Goal: Task Accomplishment & Management: Complete application form

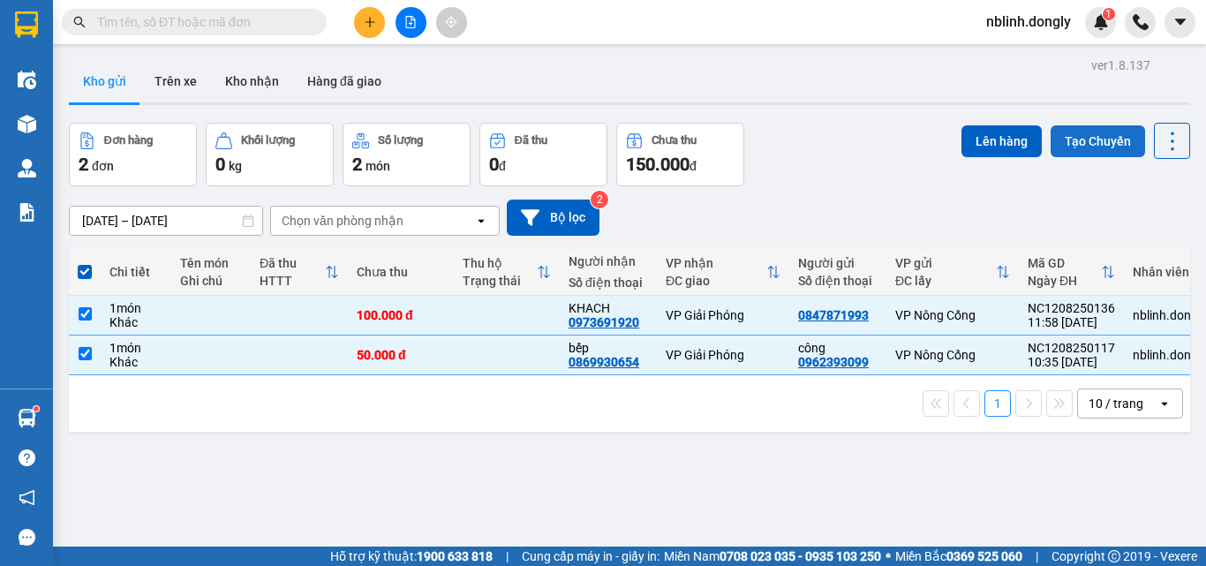
click at [1084, 137] on button "Tạo Chuyến" at bounding box center [1098, 141] width 94 height 32
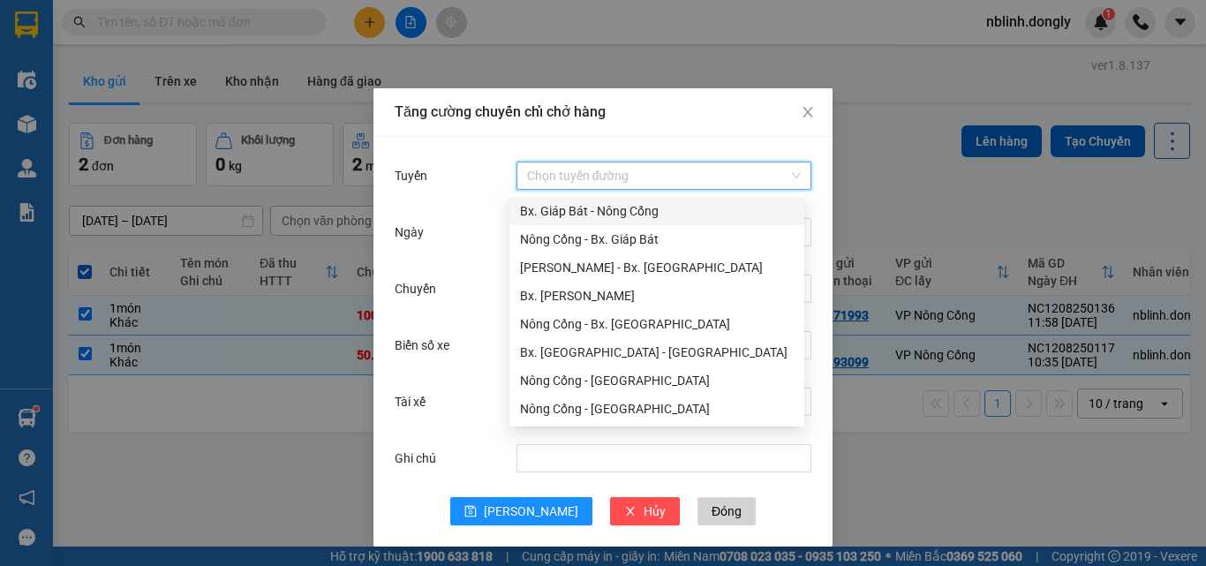
click at [577, 169] on input "Tuyến" at bounding box center [657, 175] width 261 height 26
click at [607, 237] on div "Nông Cống - Bx. Giáp Bát" at bounding box center [657, 239] width 274 height 19
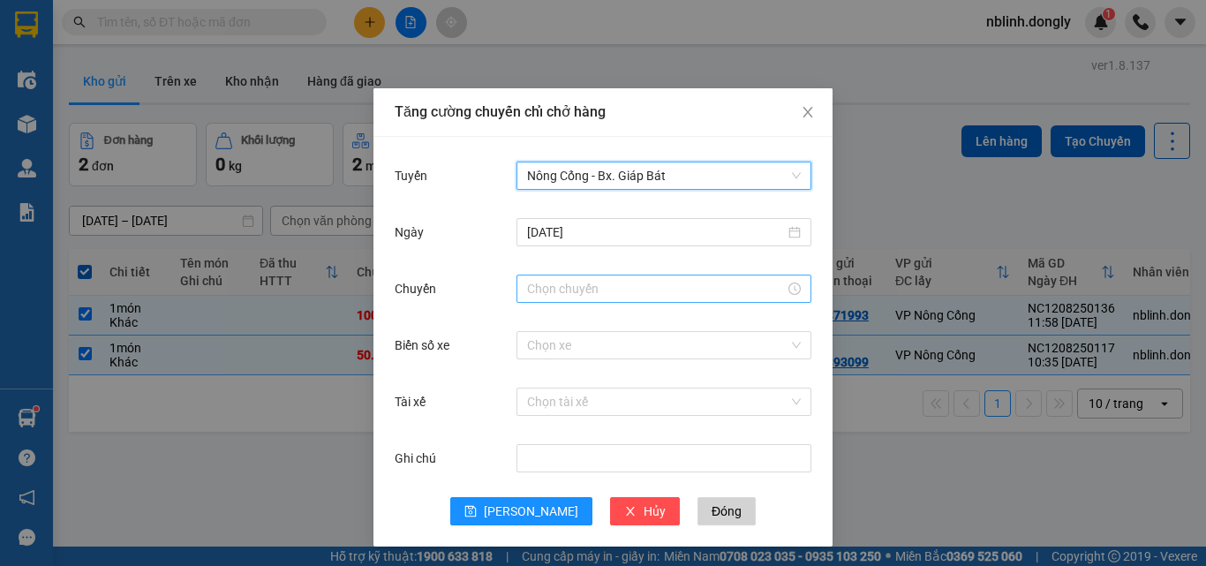
click at [590, 295] on input "Chuyến" at bounding box center [656, 288] width 258 height 19
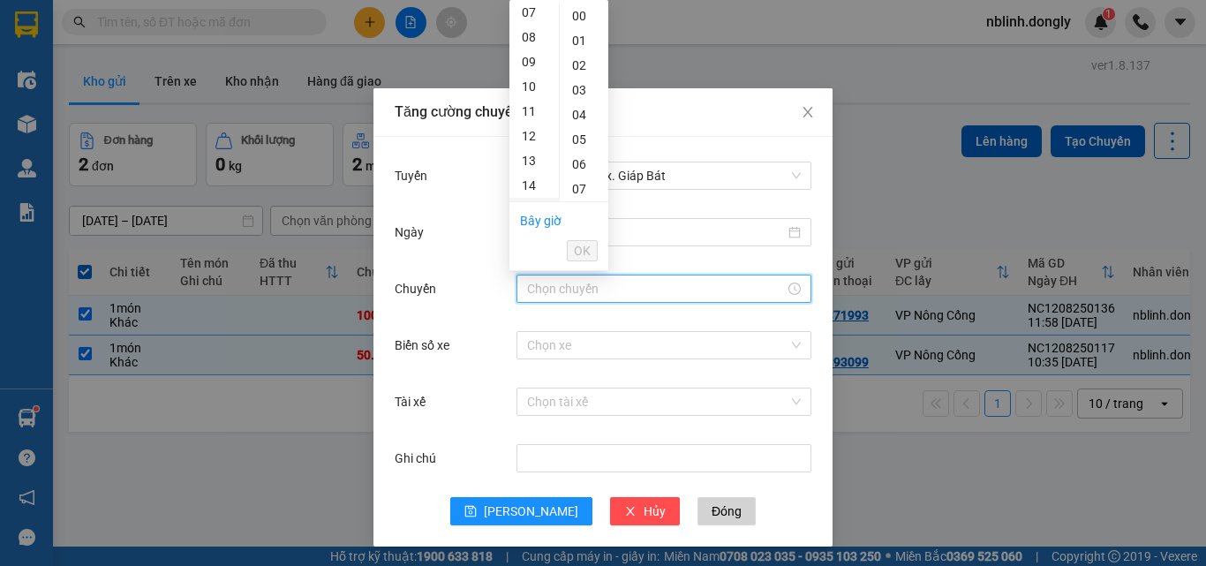
scroll to position [265, 0]
click at [531, 69] on div "13" at bounding box center [533, 72] width 49 height 25
click at [533, 165] on div "12" at bounding box center [533, 167] width 49 height 25
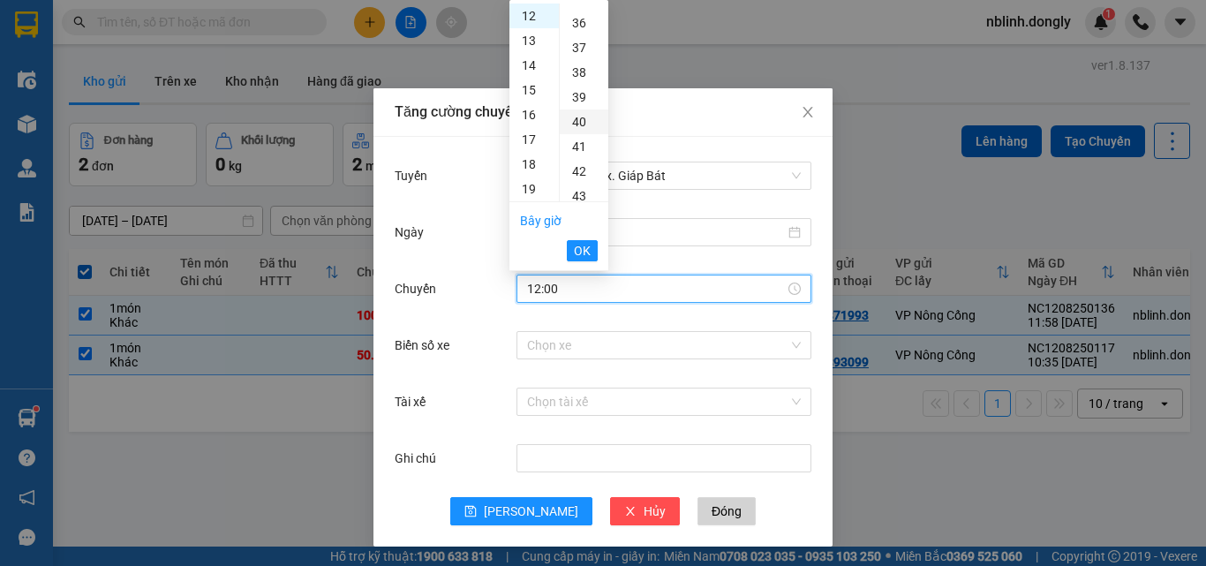
click at [576, 120] on div "40" at bounding box center [584, 121] width 49 height 25
type input "12:40"
click at [576, 246] on span "OK" at bounding box center [582, 250] width 17 height 19
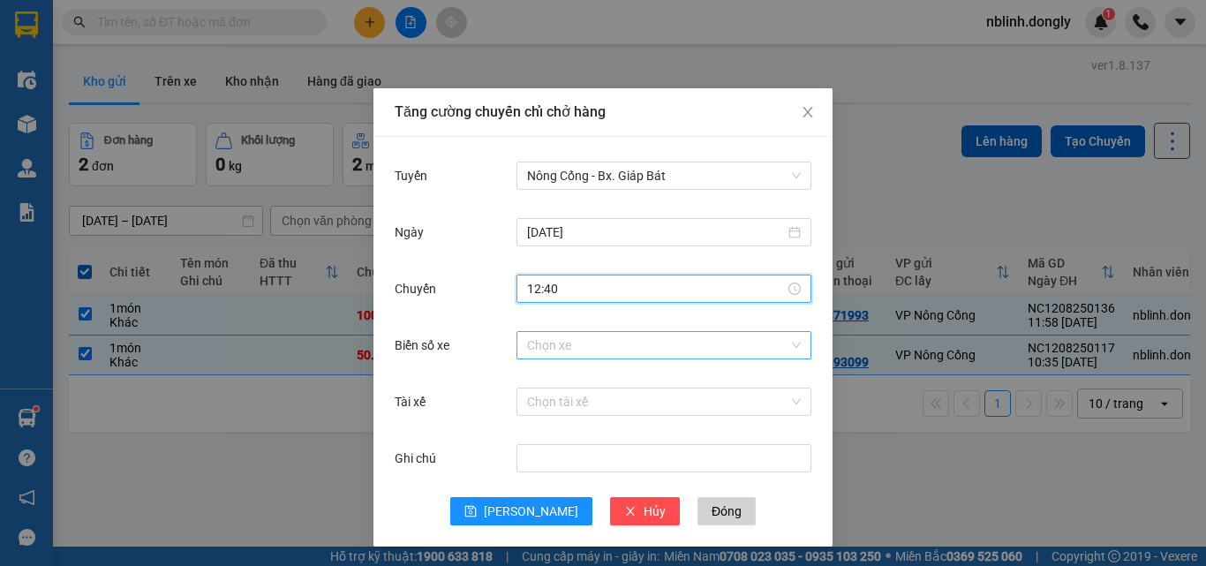
click at [528, 352] on input "Biển số xe" at bounding box center [657, 345] width 261 height 26
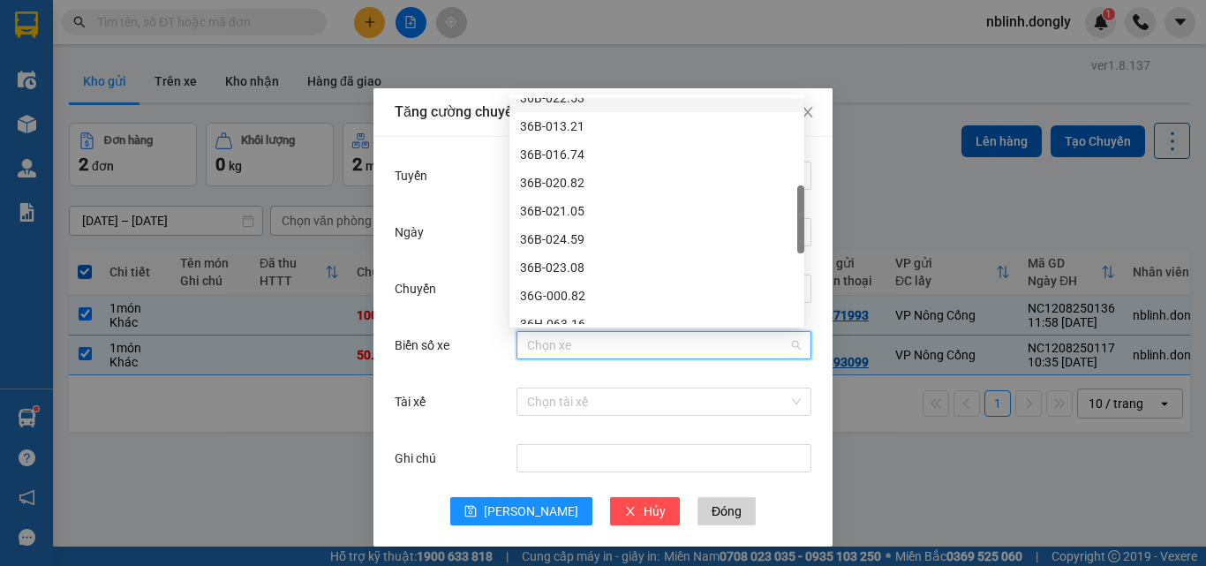
scroll to position [441, 0]
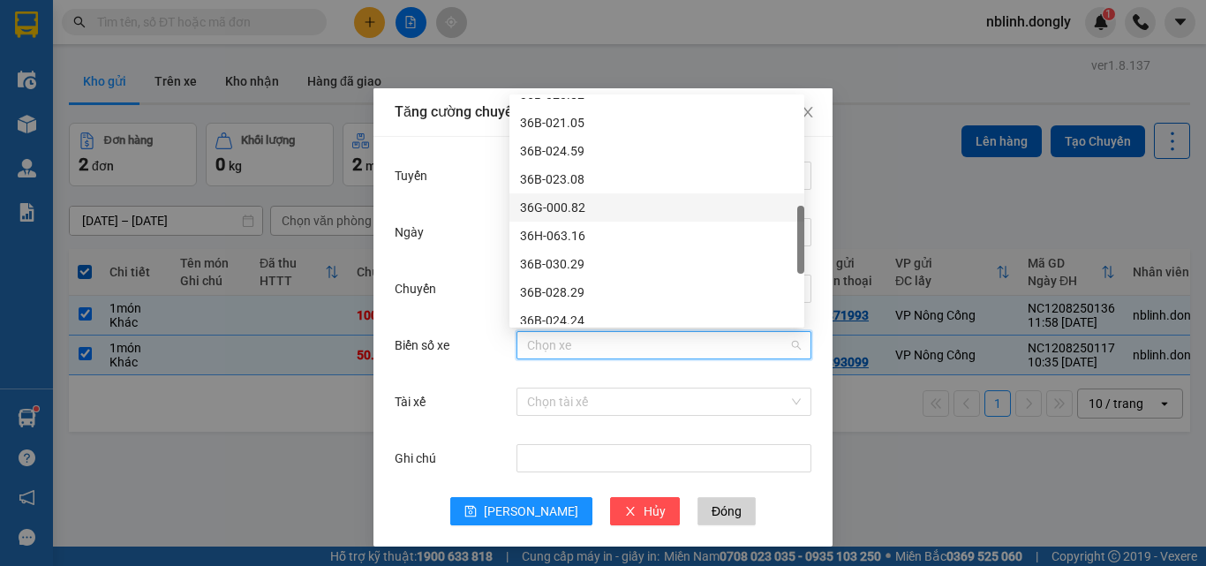
click at [558, 203] on div "36G-000.82" at bounding box center [657, 207] width 274 height 19
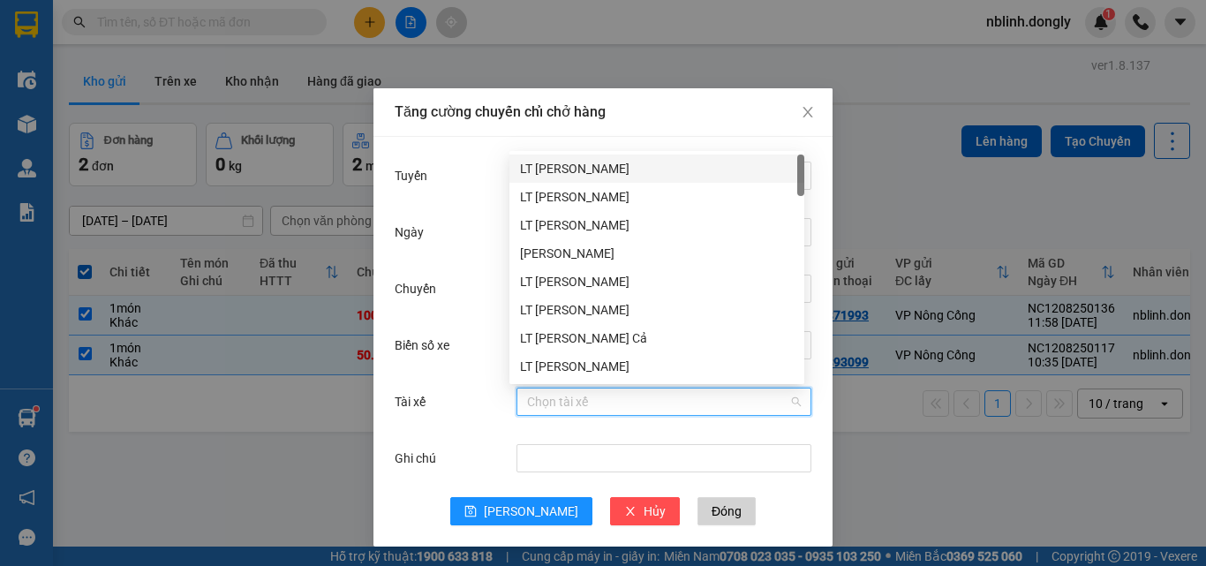
click at [544, 401] on input "Tài xế" at bounding box center [657, 401] width 261 height 26
click at [552, 366] on div "LT [PERSON_NAME]" at bounding box center [657, 366] width 274 height 19
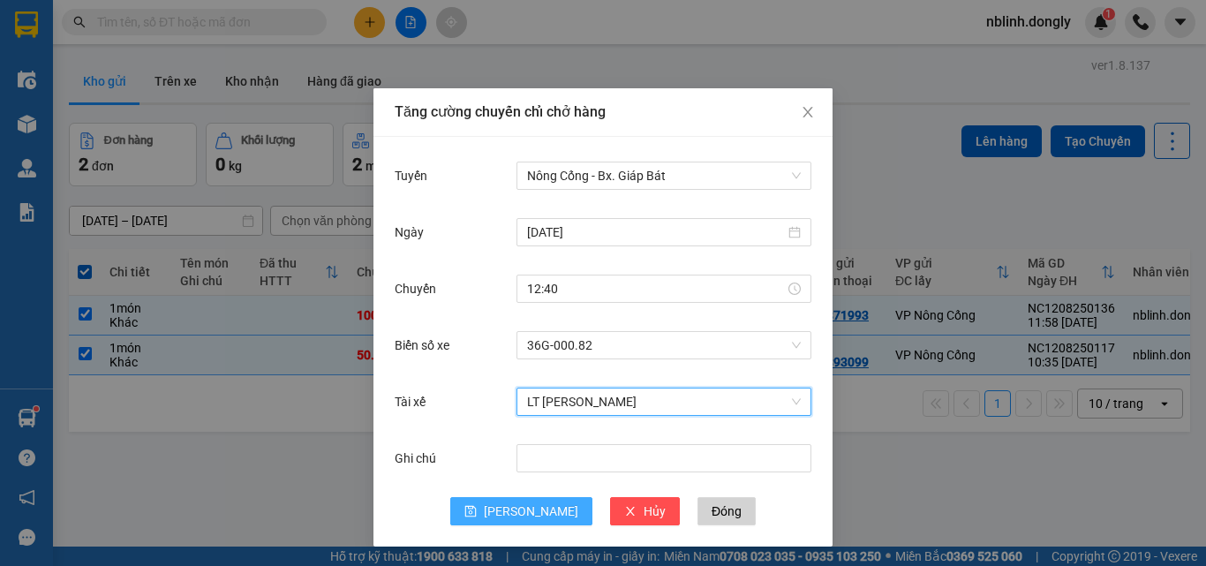
drag, startPoint x: 496, startPoint y: 508, endPoint x: 521, endPoint y: 499, distance: 26.2
click at [477, 509] on icon "save" at bounding box center [470, 511] width 11 height 11
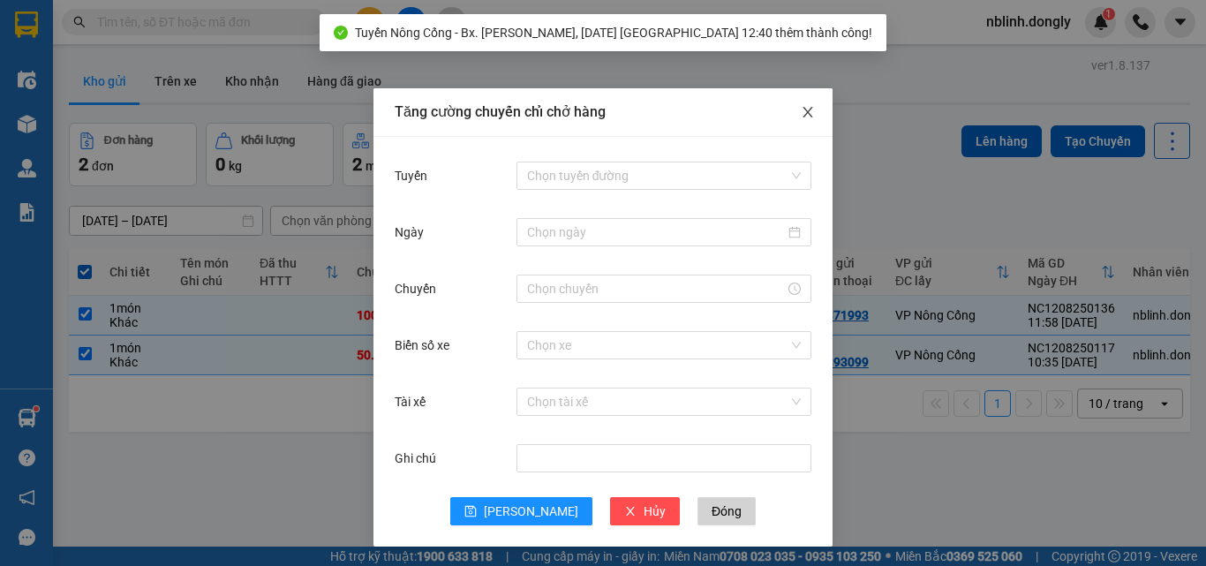
click at [803, 112] on icon "close" at bounding box center [808, 112] width 14 height 14
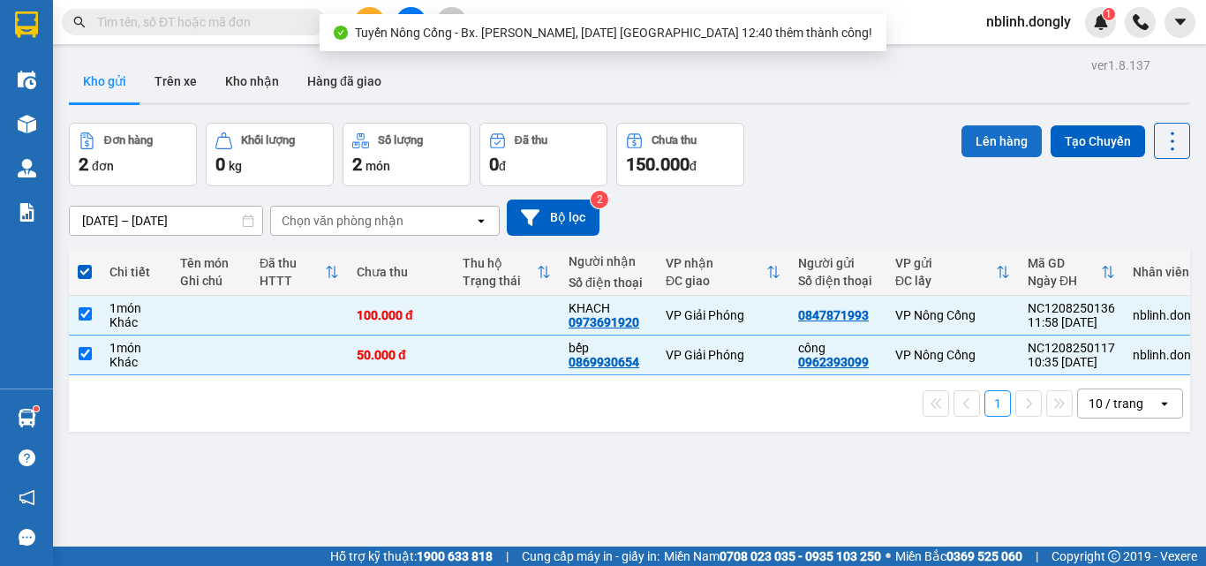
click at [987, 138] on button "Lên hàng" at bounding box center [1001, 141] width 80 height 32
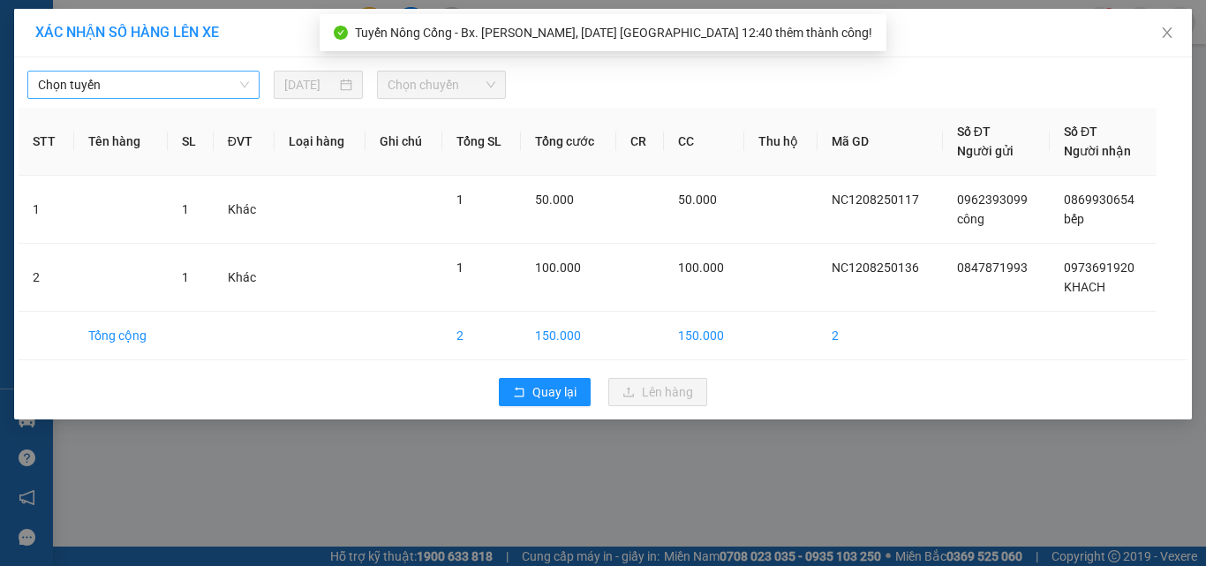
click at [108, 84] on span "Chọn tuyến" at bounding box center [143, 85] width 211 height 26
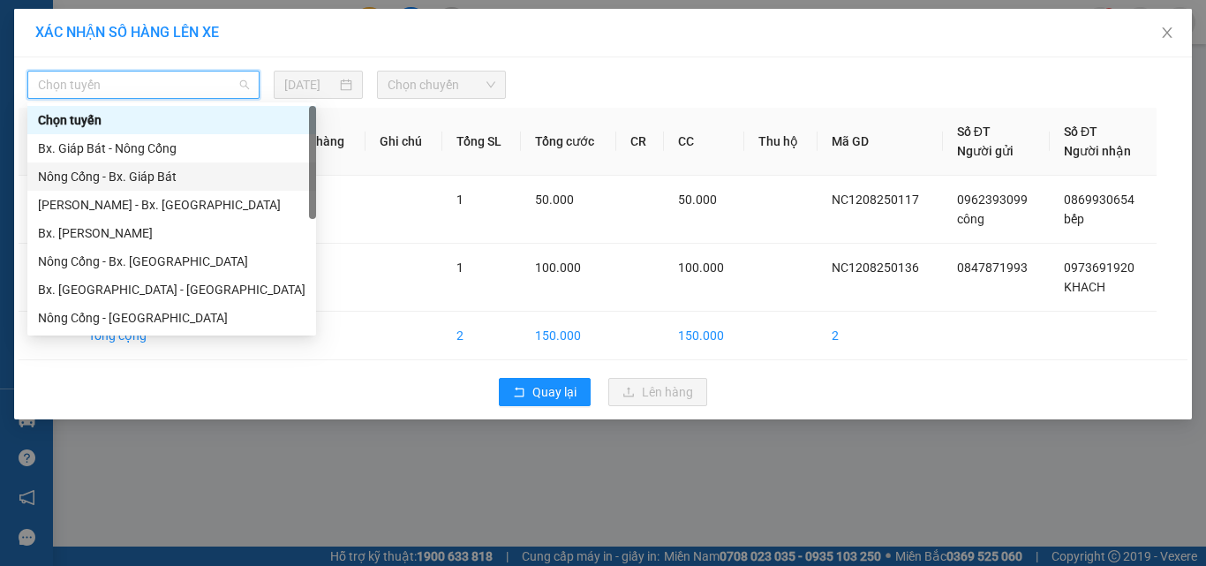
drag, startPoint x: 98, startPoint y: 173, endPoint x: 268, endPoint y: 132, distance: 174.5
click at [101, 172] on div "Nông Cống - Bx. Giáp Bát" at bounding box center [172, 176] width 268 height 19
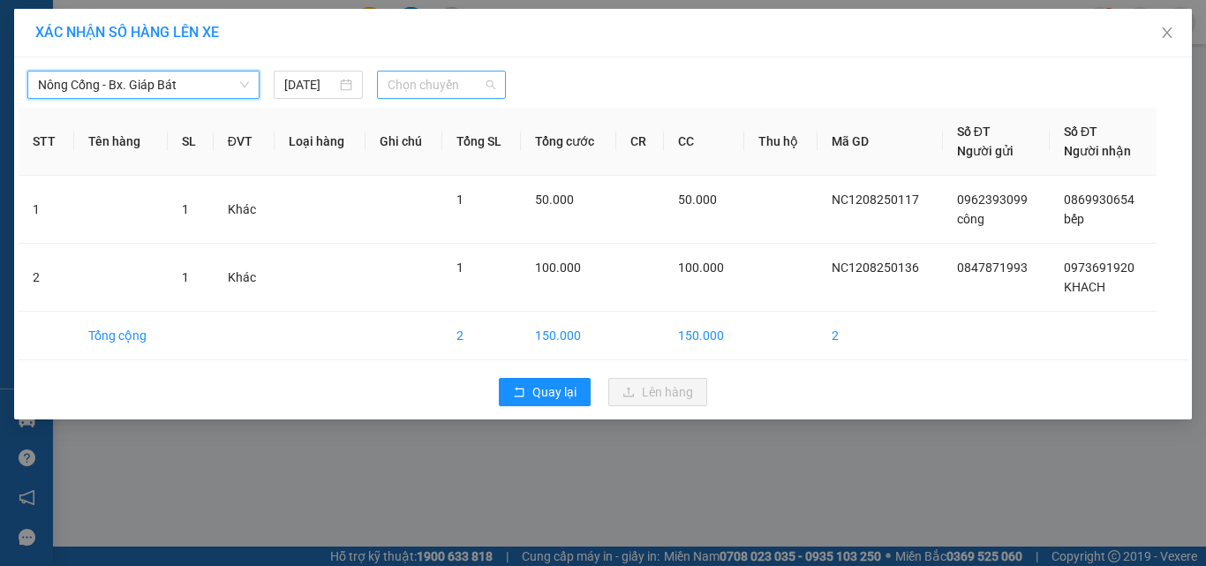
click at [418, 85] on span "Chọn chuyến" at bounding box center [442, 85] width 109 height 26
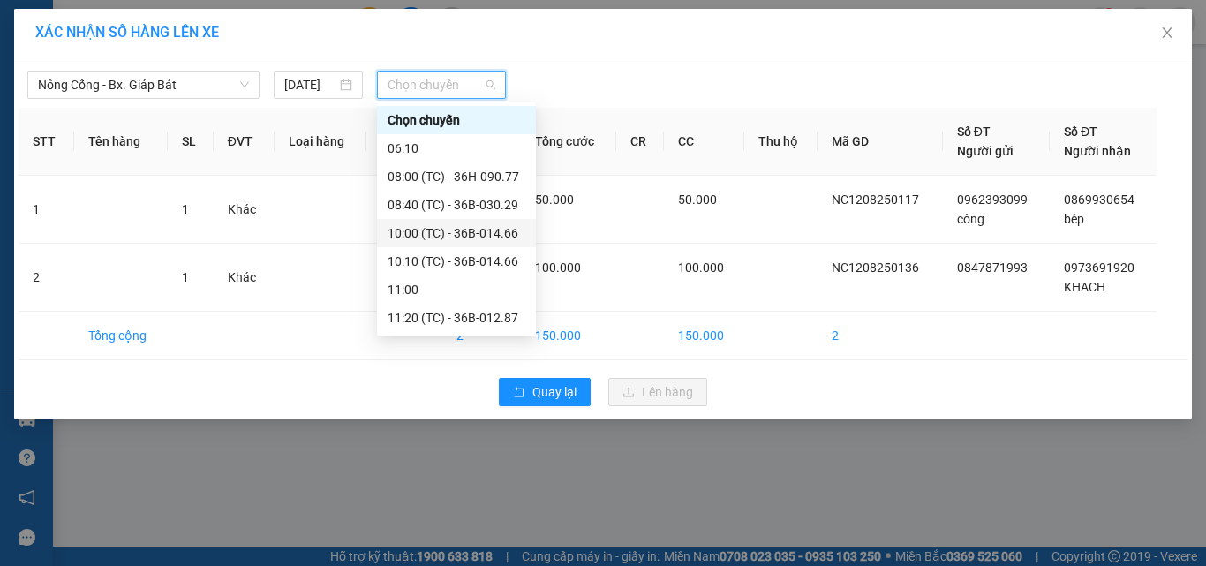
scroll to position [28, 0]
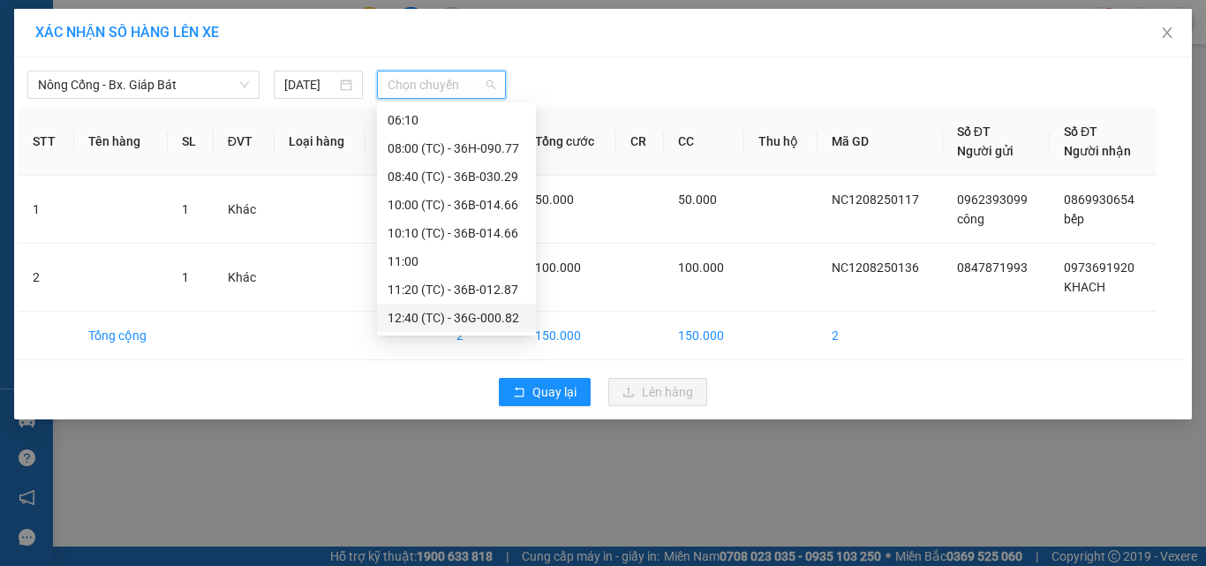
click at [479, 318] on div "12:40 (TC) - 36G-000.82" at bounding box center [457, 317] width 138 height 19
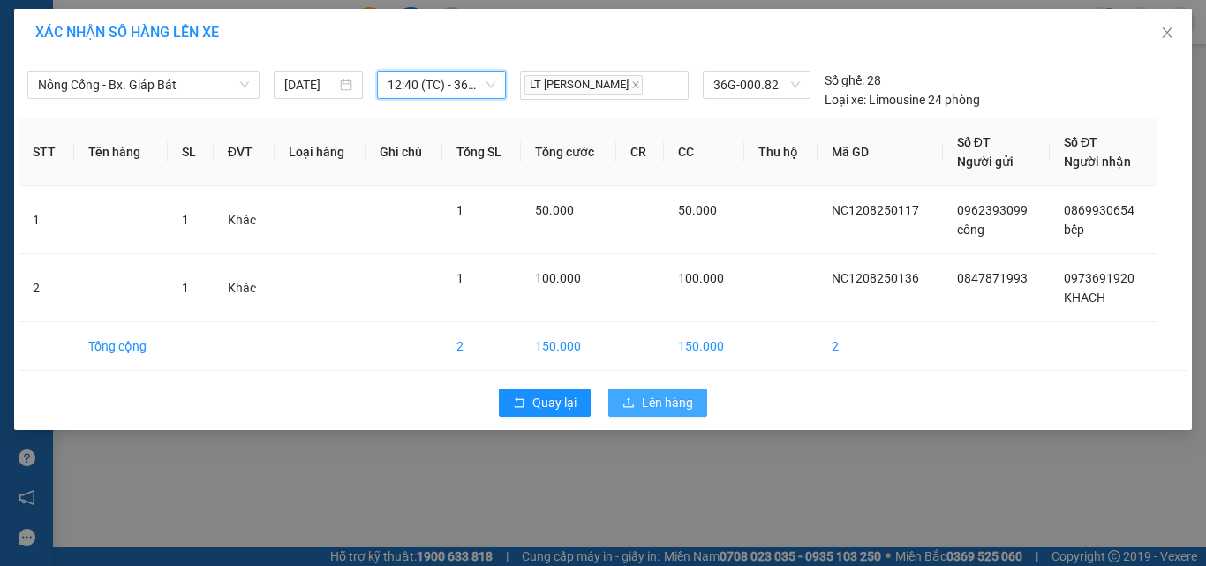
click at [650, 402] on span "Lên hàng" at bounding box center [667, 402] width 51 height 19
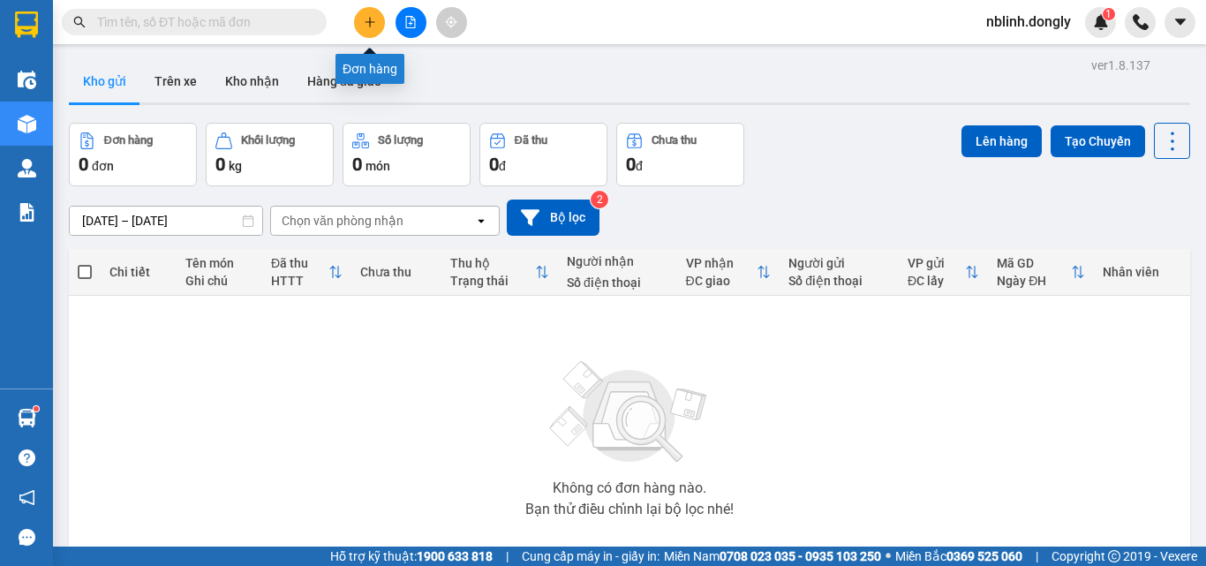
drag, startPoint x: 377, startPoint y: 19, endPoint x: 376, endPoint y: 30, distance: 11.5
click at [376, 30] on button at bounding box center [369, 22] width 31 height 31
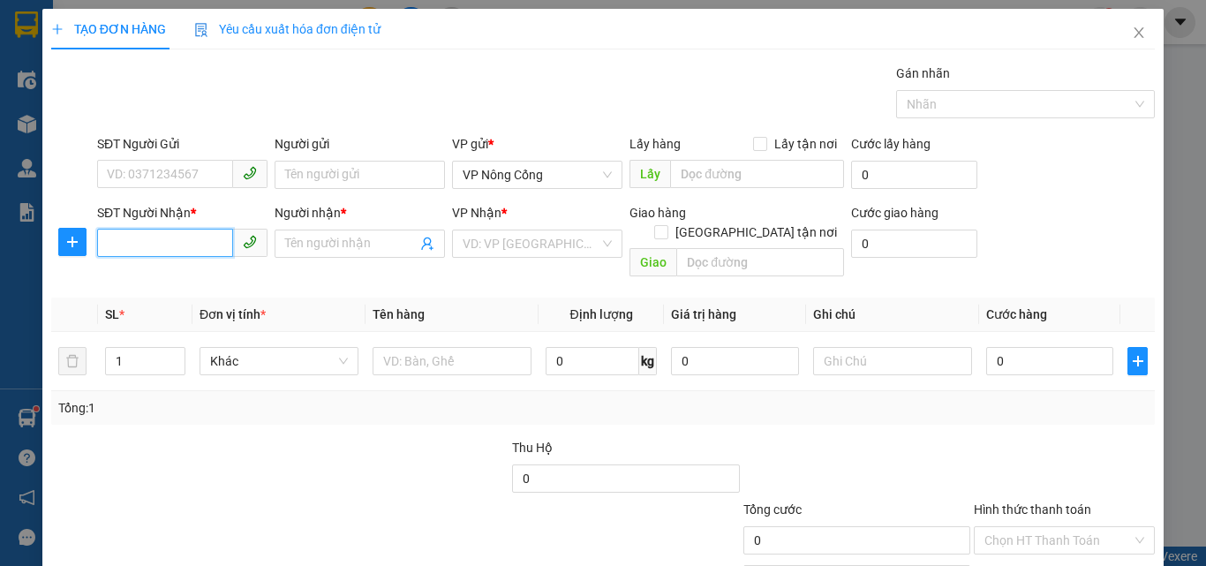
click at [125, 238] on input "SĐT Người Nhận *" at bounding box center [165, 243] width 136 height 28
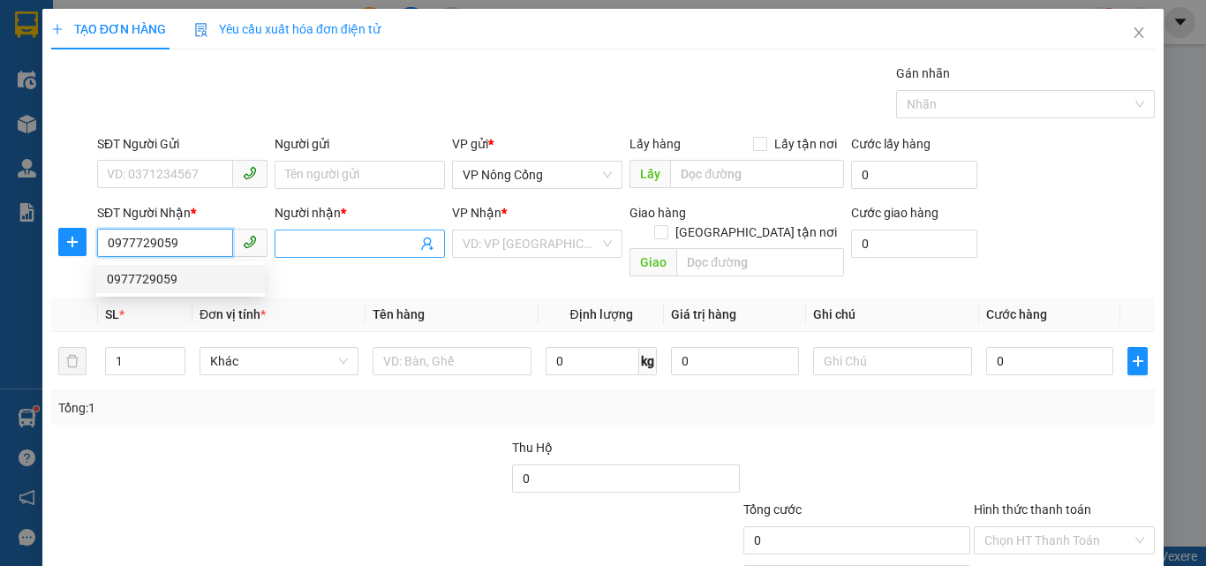
type input "0977729059"
click at [306, 244] on input "Người nhận *" at bounding box center [351, 243] width 132 height 19
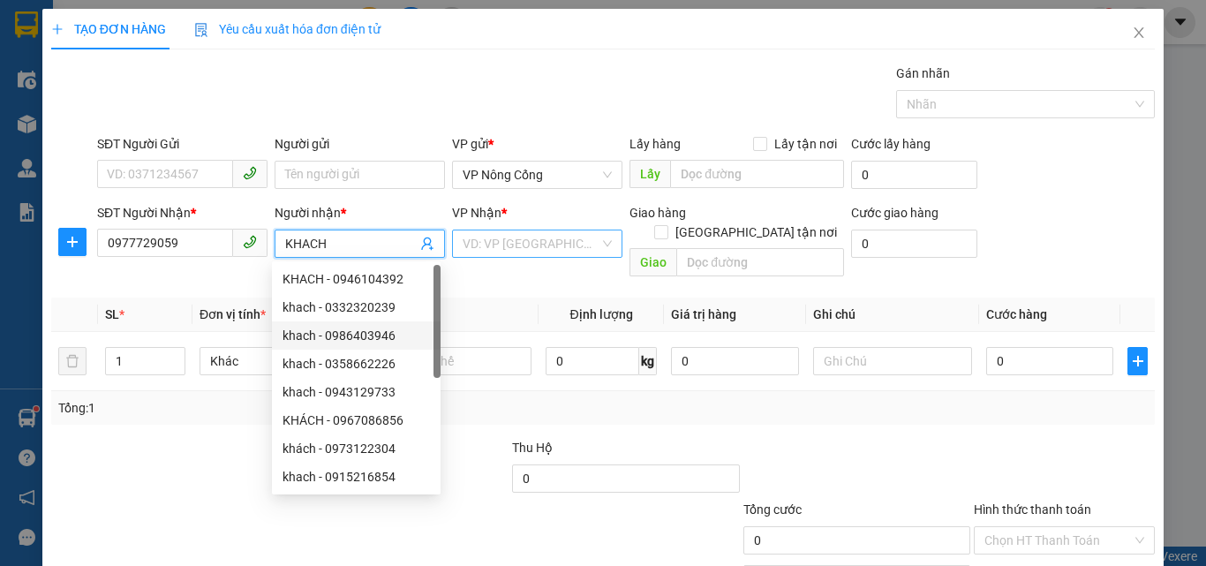
type input "KHACH"
click at [502, 243] on input "search" at bounding box center [531, 243] width 137 height 26
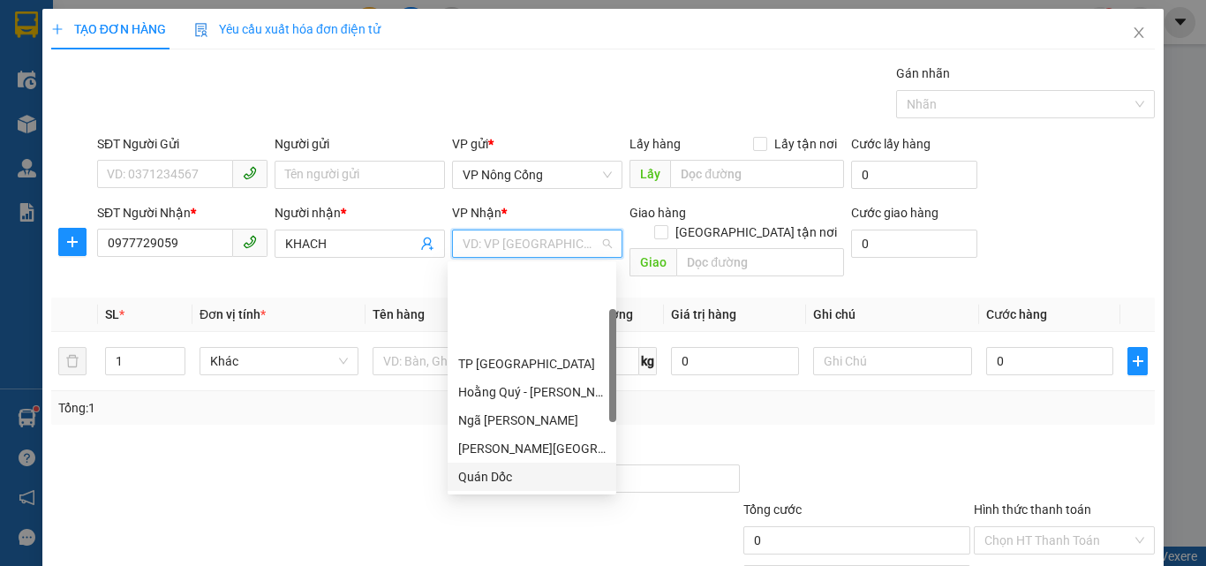
scroll to position [247, 0]
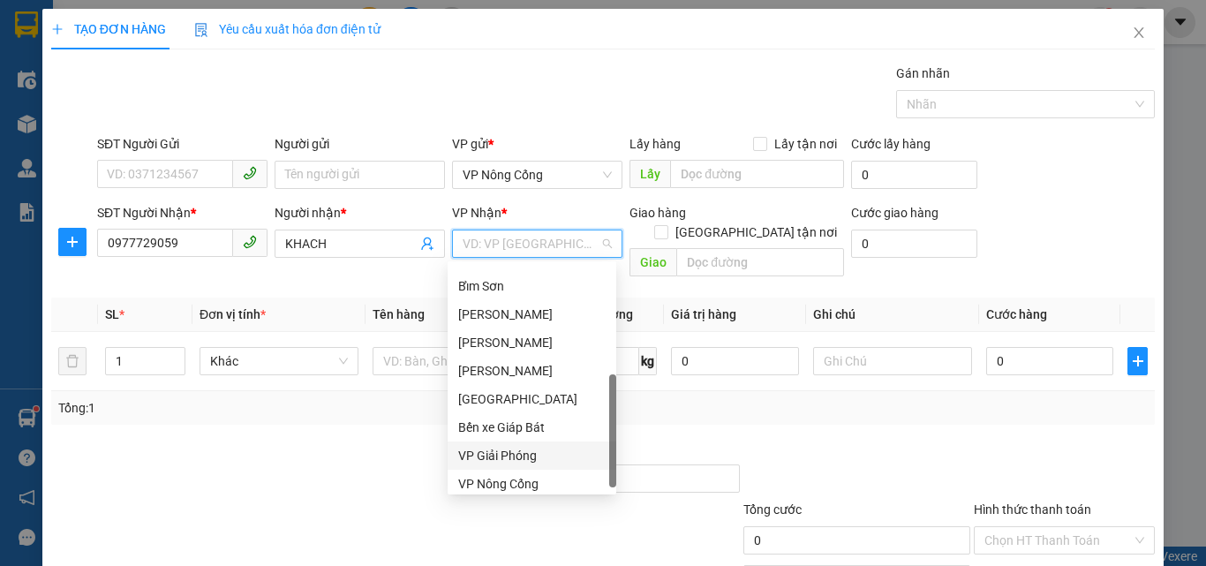
click at [506, 454] on div "VP Giải Phóng" at bounding box center [531, 455] width 147 height 19
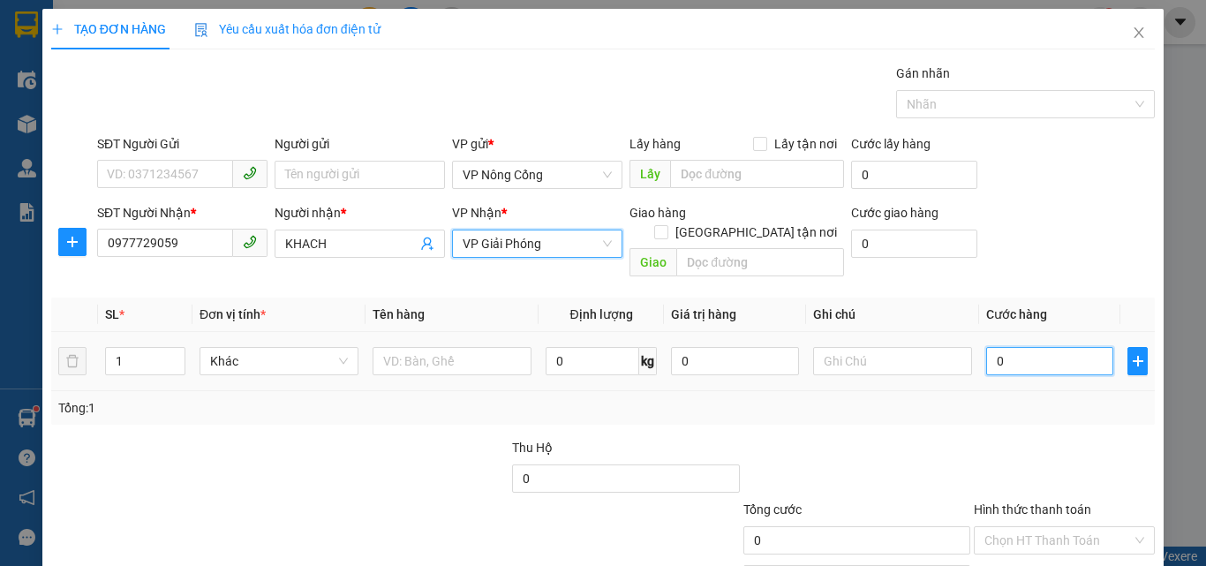
click at [999, 347] on input "0" at bounding box center [1049, 361] width 127 height 28
type input "3"
type input "30"
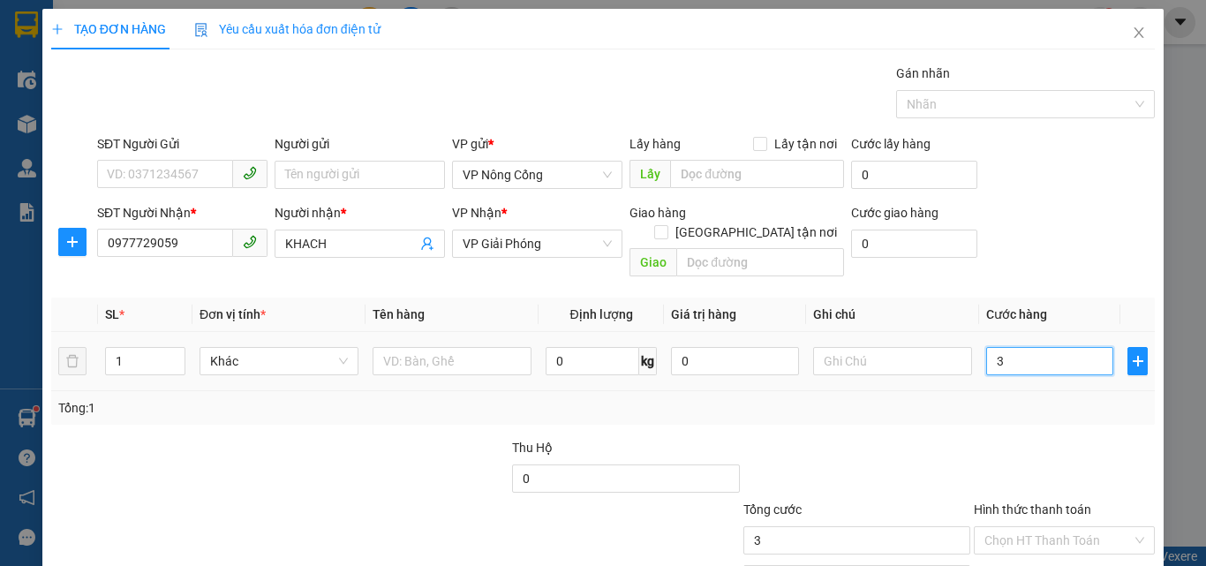
type input "30"
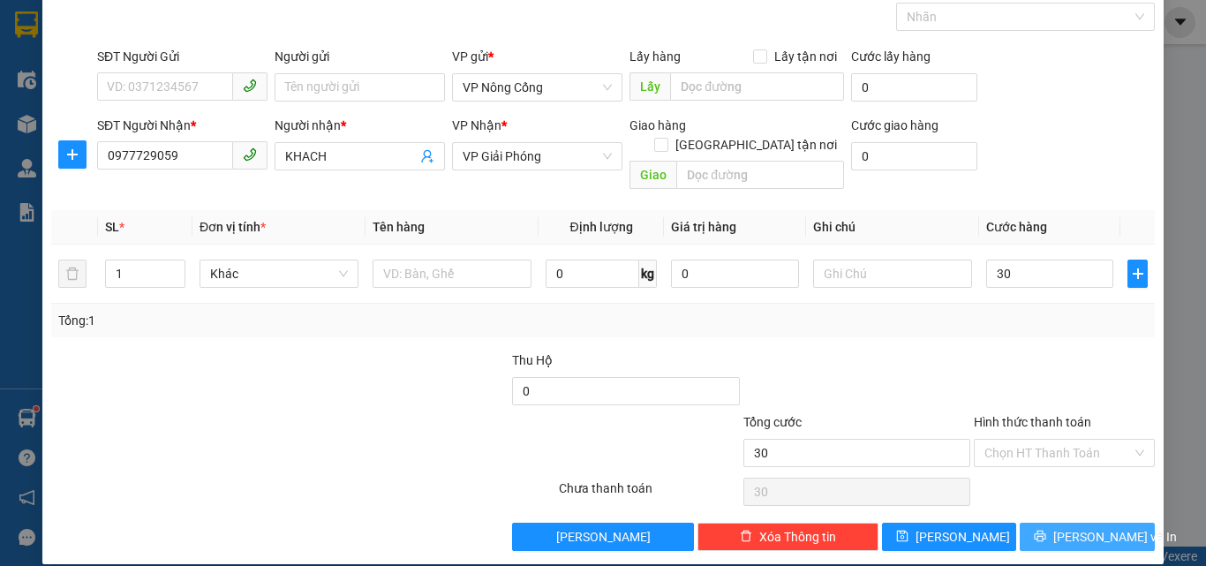
type input "30.000"
click at [1073, 527] on span "[PERSON_NAME] và In" at bounding box center [1115, 536] width 124 height 19
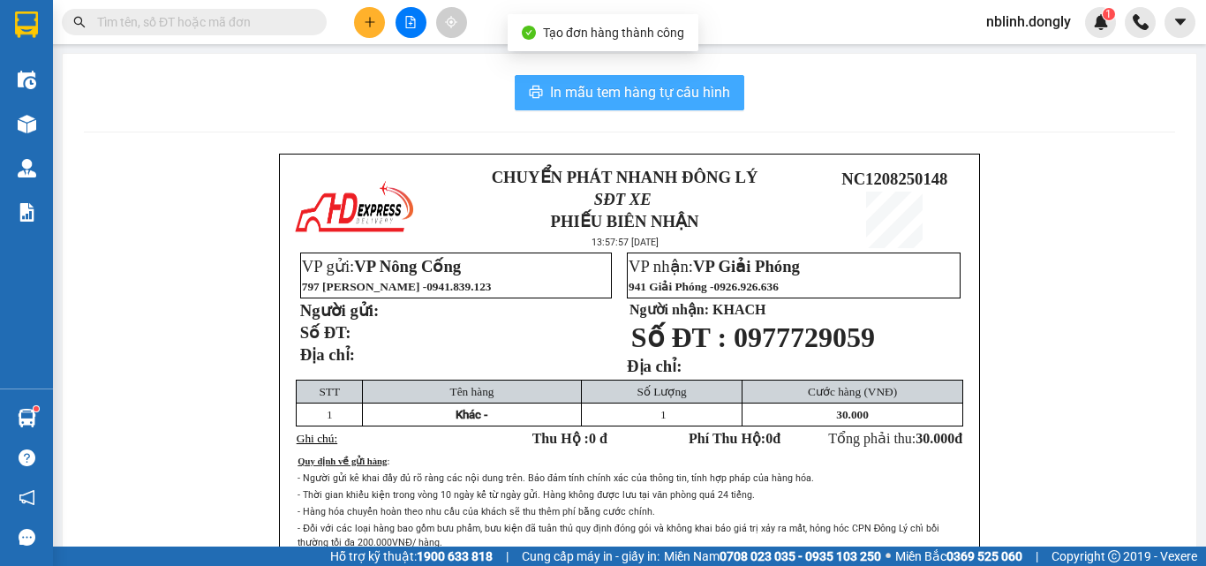
drag, startPoint x: 611, startPoint y: 93, endPoint x: 661, endPoint y: 325, distance: 237.6
click at [614, 107] on button "In mẫu tem hàng tự cấu hình" at bounding box center [630, 92] width 230 height 35
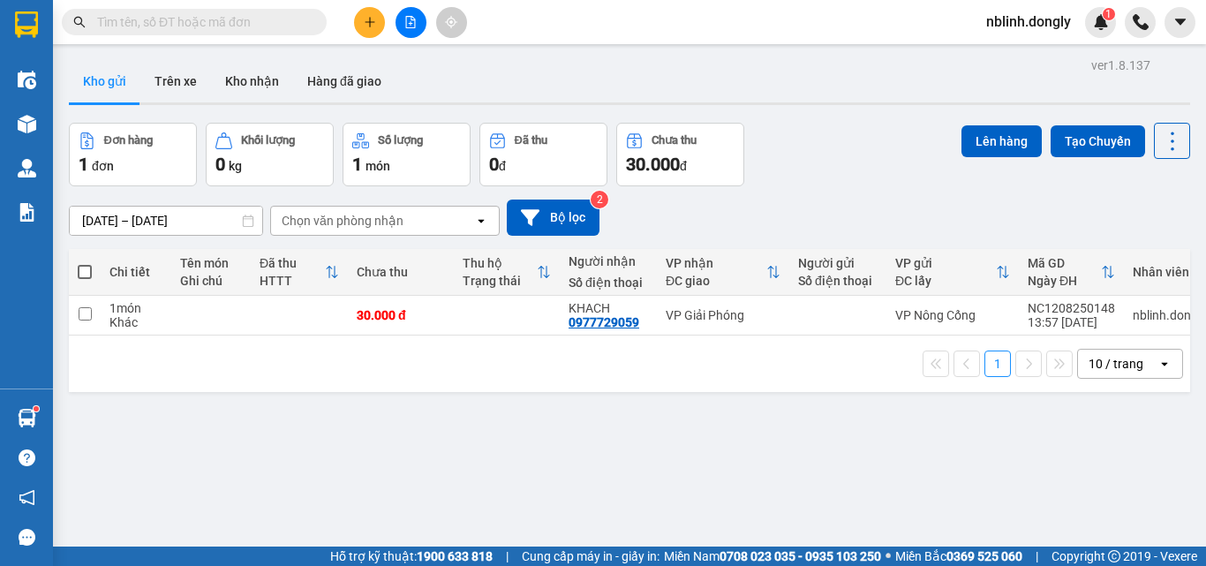
click at [367, 36] on button at bounding box center [369, 22] width 31 height 31
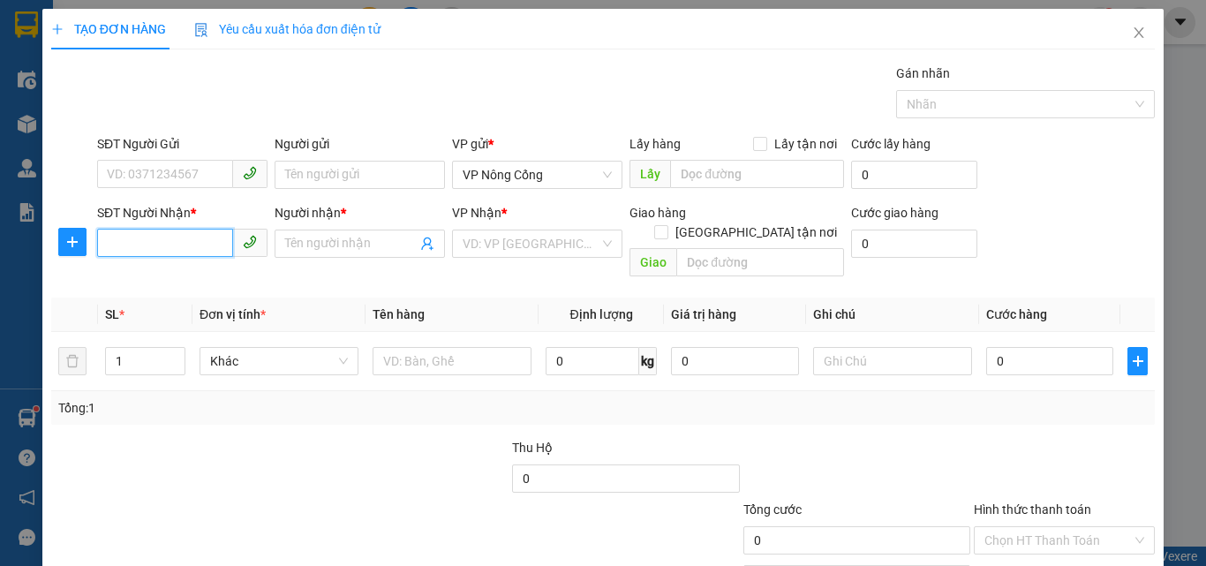
click at [120, 237] on input "SĐT Người Nhận *" at bounding box center [165, 243] width 136 height 28
type input "0977729059"
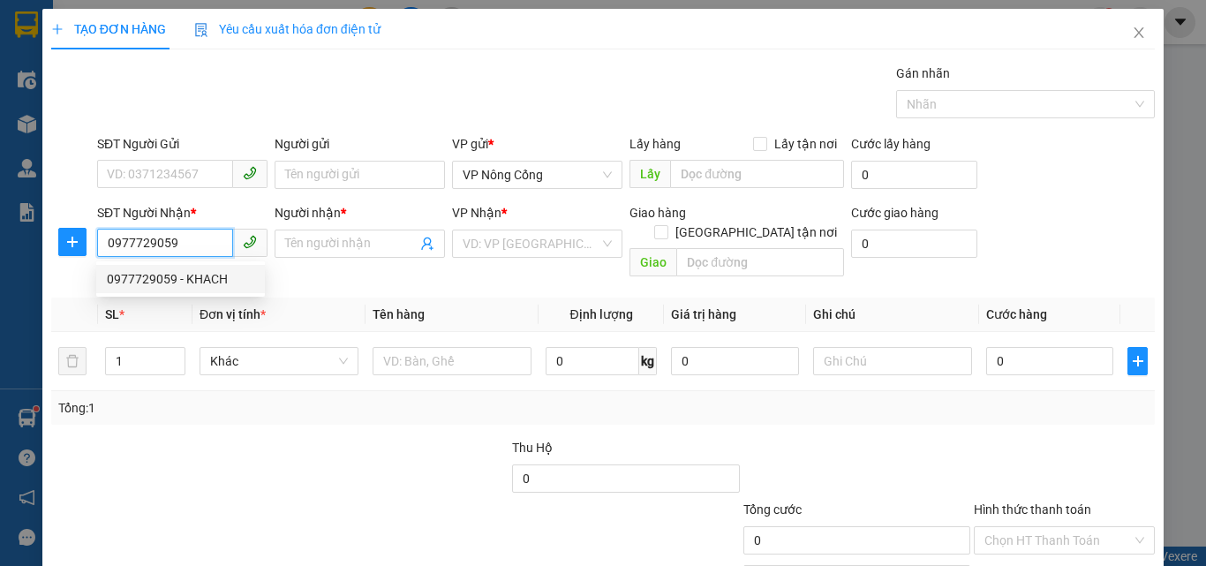
drag, startPoint x: 151, startPoint y: 280, endPoint x: 192, endPoint y: 293, distance: 42.7
click at [152, 280] on div "0977729059 - KHACH" at bounding box center [180, 278] width 147 height 19
type input "KHACH"
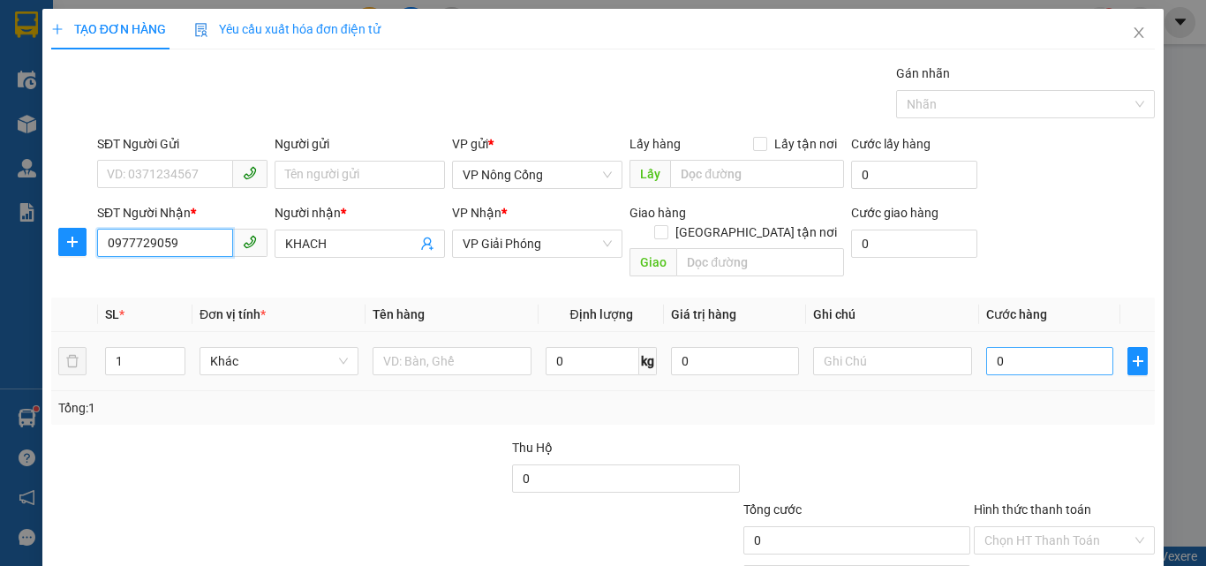
type input "0977729059"
click at [1011, 347] on input "0" at bounding box center [1049, 361] width 127 height 28
type input "5"
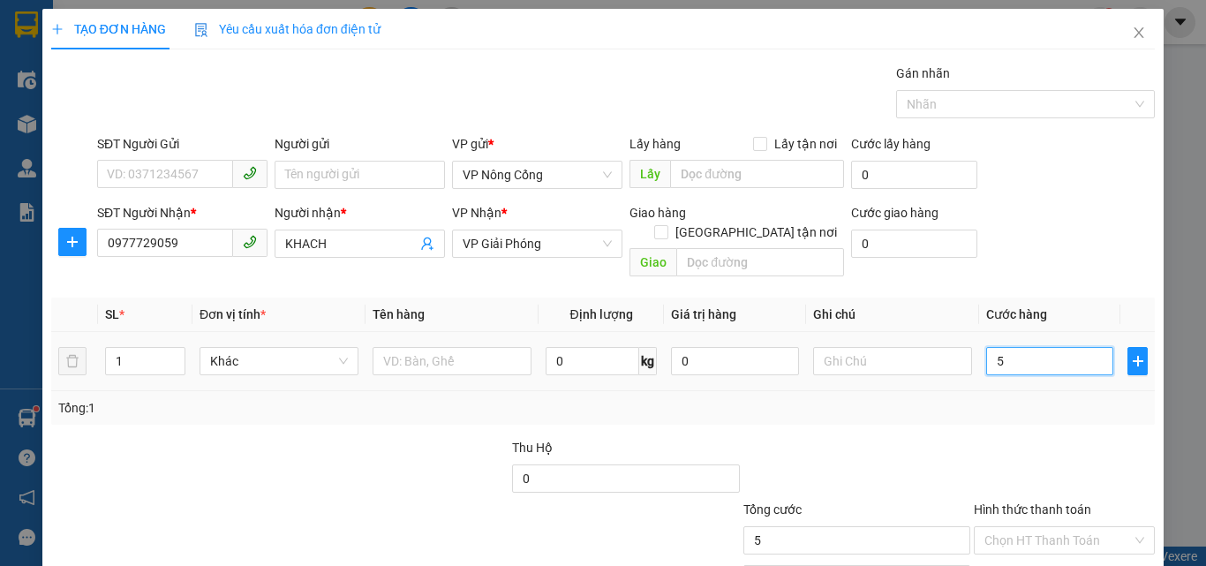
type input "50"
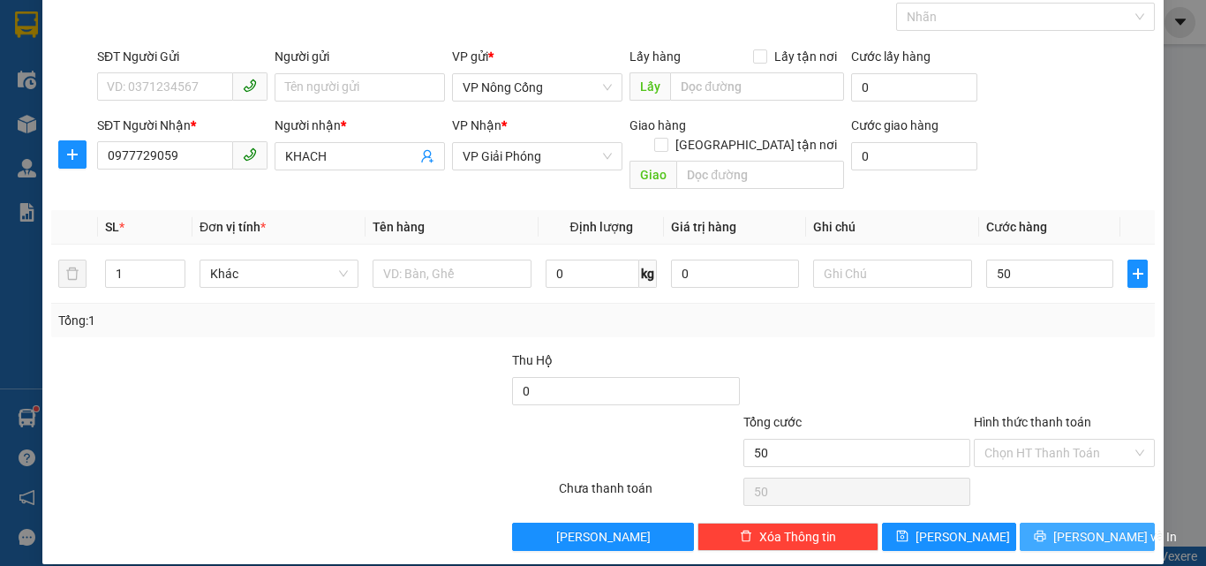
type input "50.000"
click at [1074, 523] on button "[PERSON_NAME] và In" at bounding box center [1087, 537] width 135 height 28
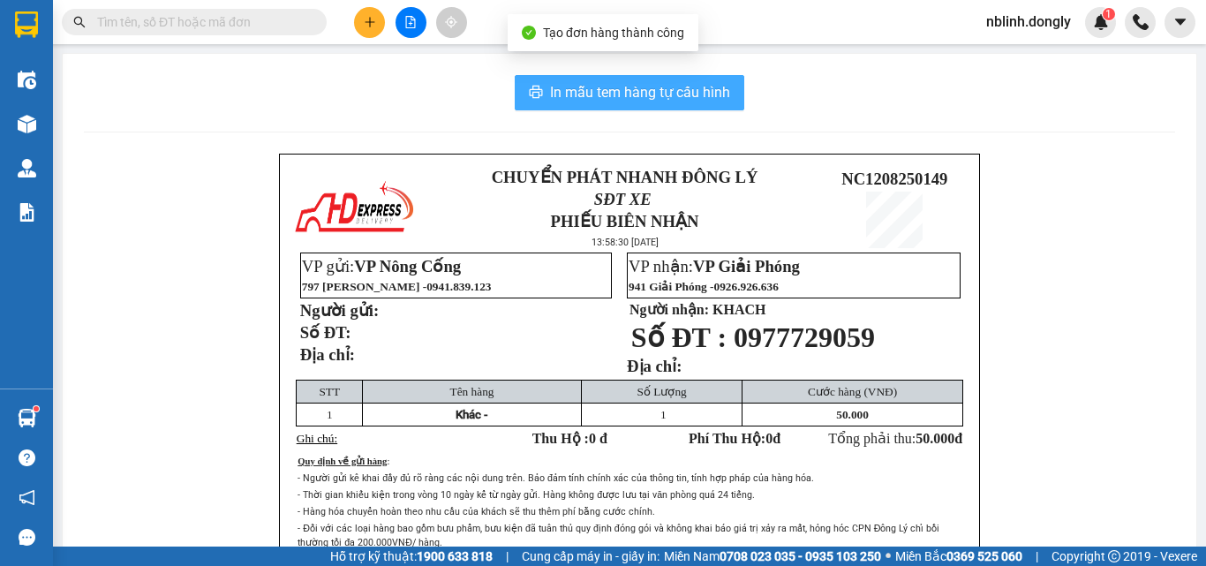
drag, startPoint x: 643, startPoint y: 95, endPoint x: 720, endPoint y: 373, distance: 287.9
click at [647, 111] on div "In mẫu tem hàng tự cấu hình CHUYỂN PHÁT NHANH ĐÔNG LÝ SĐT XE PHIẾU BIÊN NHẬN 13…" at bounding box center [630, 388] width 1134 height 669
drag, startPoint x: 650, startPoint y: 79, endPoint x: 658, endPoint y: 126, distance: 47.5
click at [648, 79] on button "In mẫu tem hàng tự cấu hình" at bounding box center [630, 92] width 230 height 35
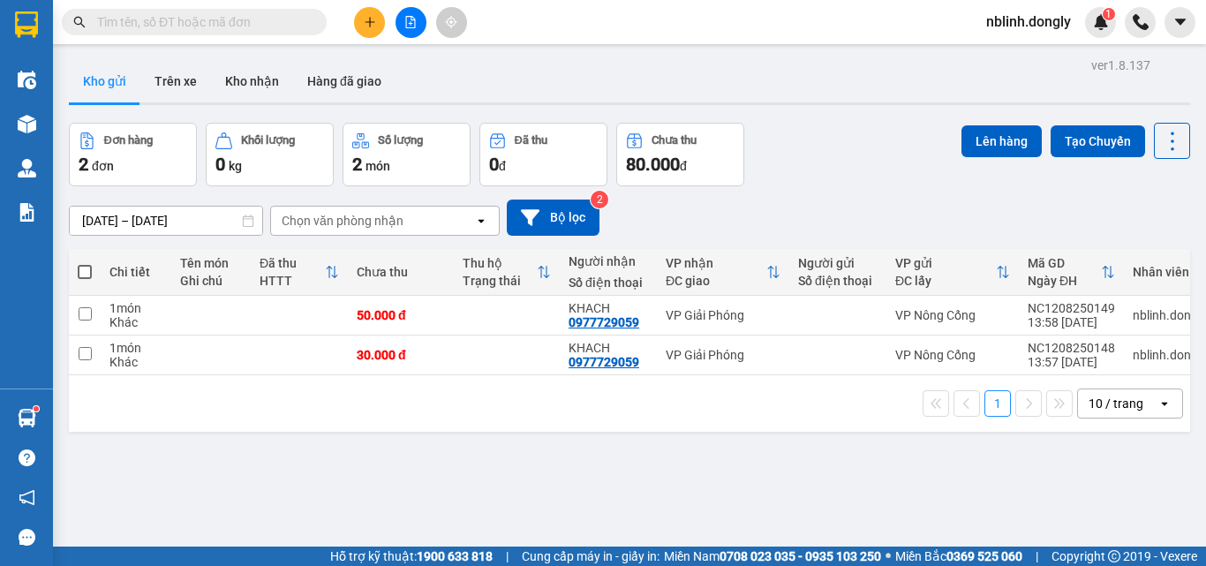
scroll to position [706, 0]
click at [647, 258] on div "Người nhận" at bounding box center [608, 261] width 79 height 14
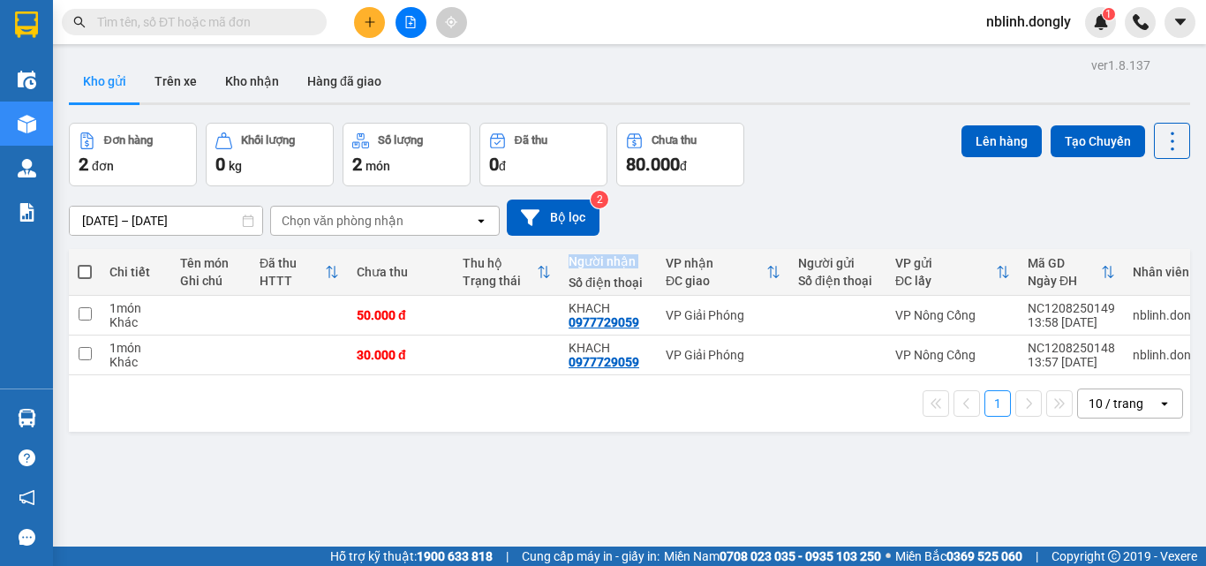
click at [647, 258] on div "Người nhận" at bounding box center [608, 261] width 79 height 14
drag, startPoint x: 366, startPoint y: 26, endPoint x: 328, endPoint y: 102, distance: 86.1
click at [365, 38] on div "Kết quả tìm kiếm ( 0 ) Bộ lọc No Data nblinh.dongly 1" at bounding box center [603, 22] width 1206 height 44
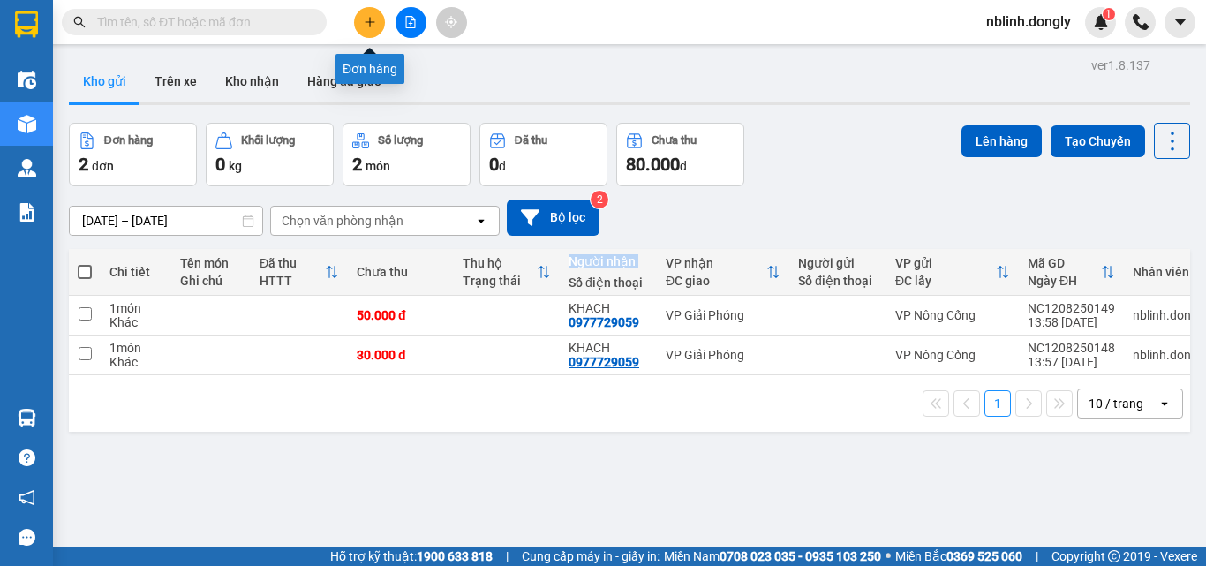
click at [361, 21] on button at bounding box center [369, 22] width 31 height 31
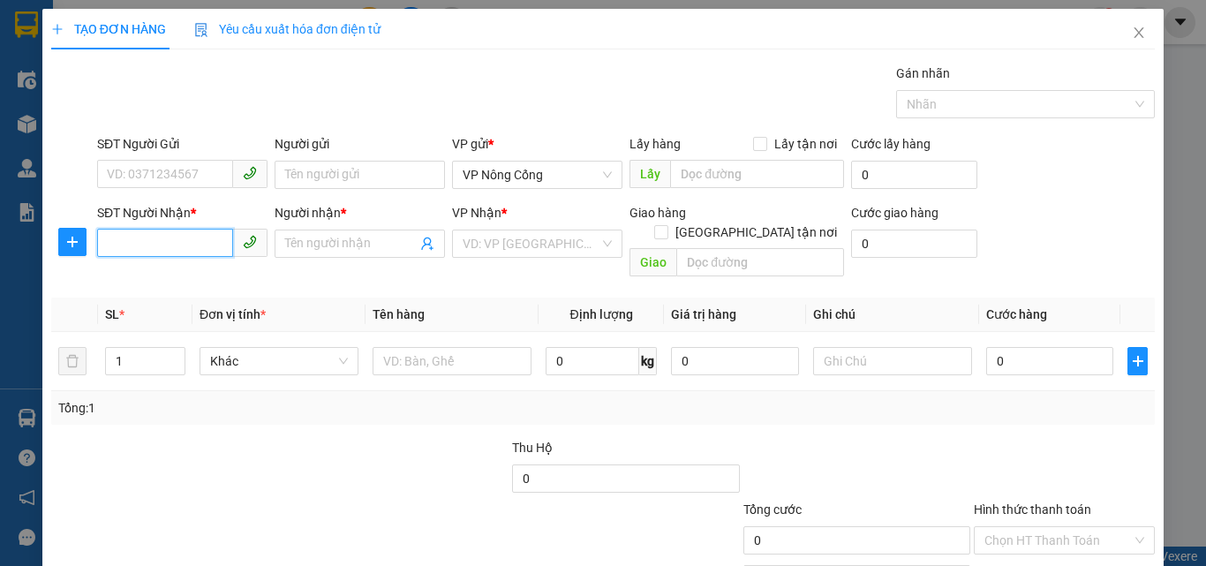
click at [110, 239] on input "SĐT Người Nhận *" at bounding box center [165, 243] width 136 height 28
type input "0978570020"
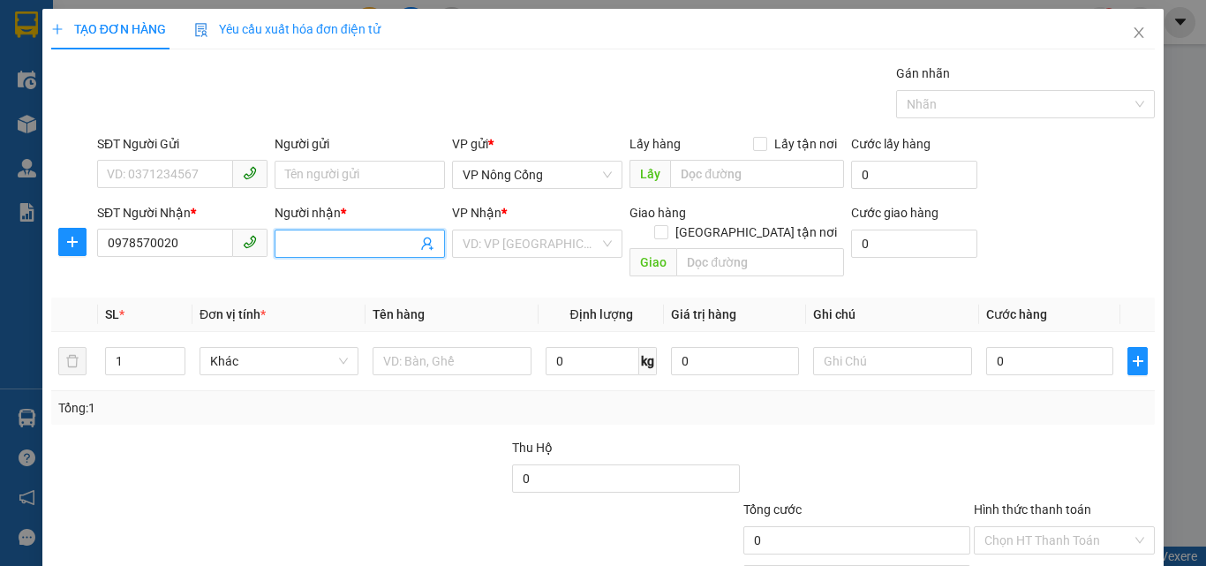
click at [297, 240] on input "Người nhận *" at bounding box center [351, 243] width 132 height 19
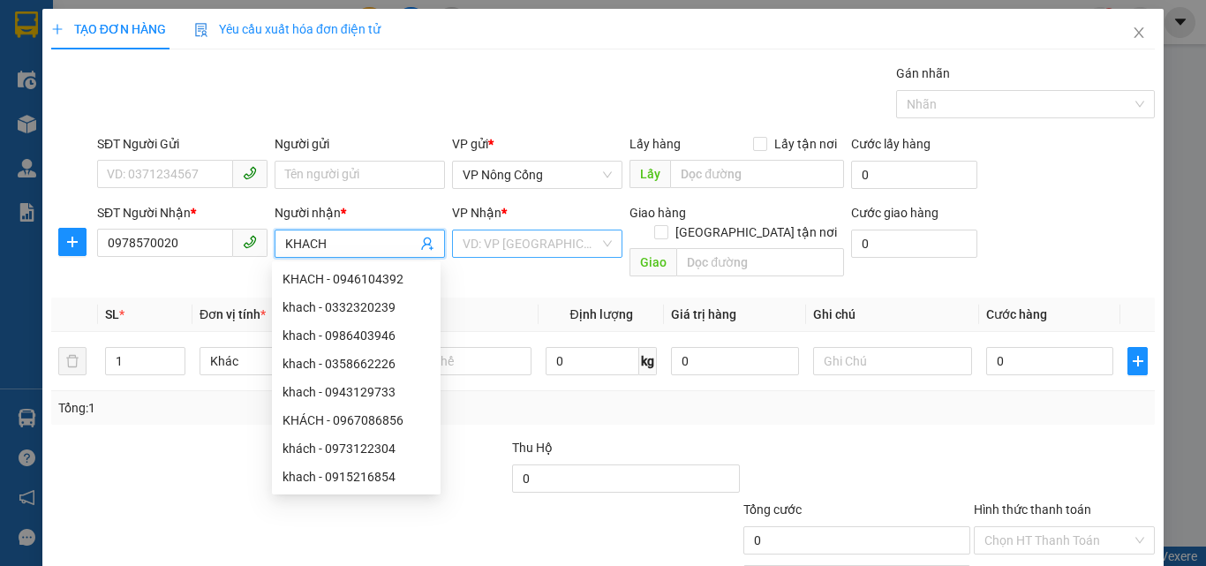
type input "KHACH"
click at [514, 240] on input "search" at bounding box center [531, 243] width 137 height 26
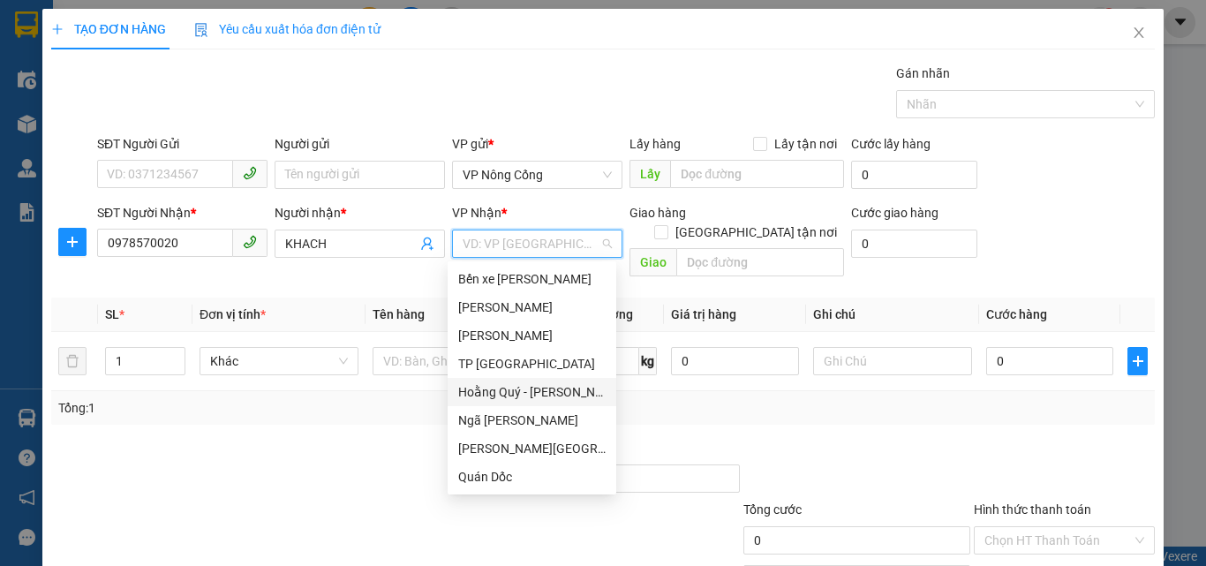
scroll to position [177, 0]
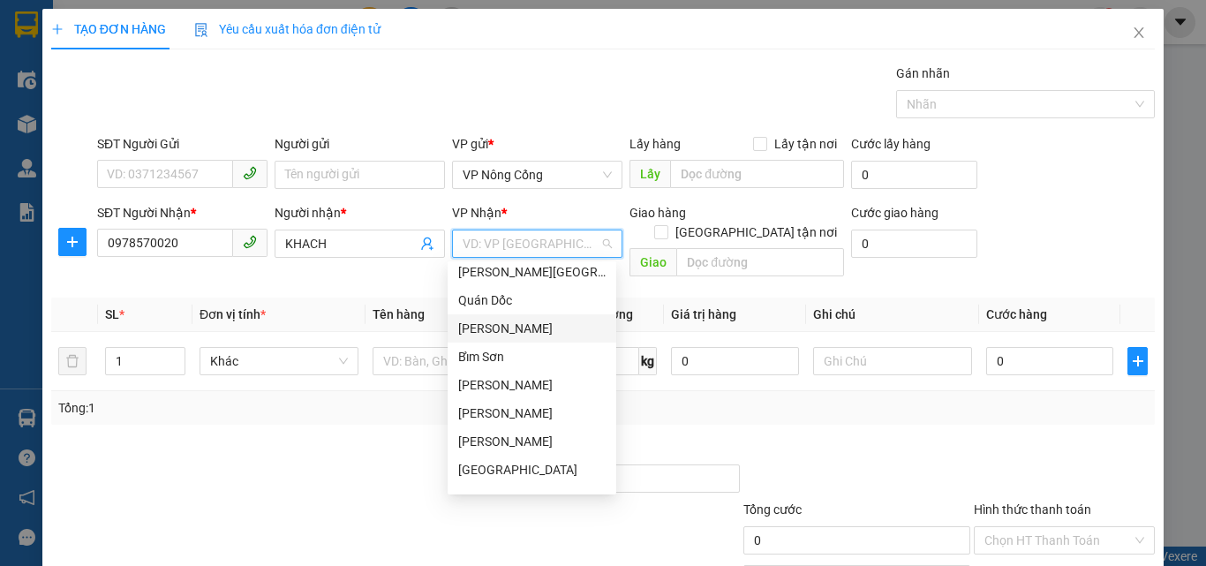
click at [477, 323] on div "[PERSON_NAME]" at bounding box center [531, 328] width 147 height 19
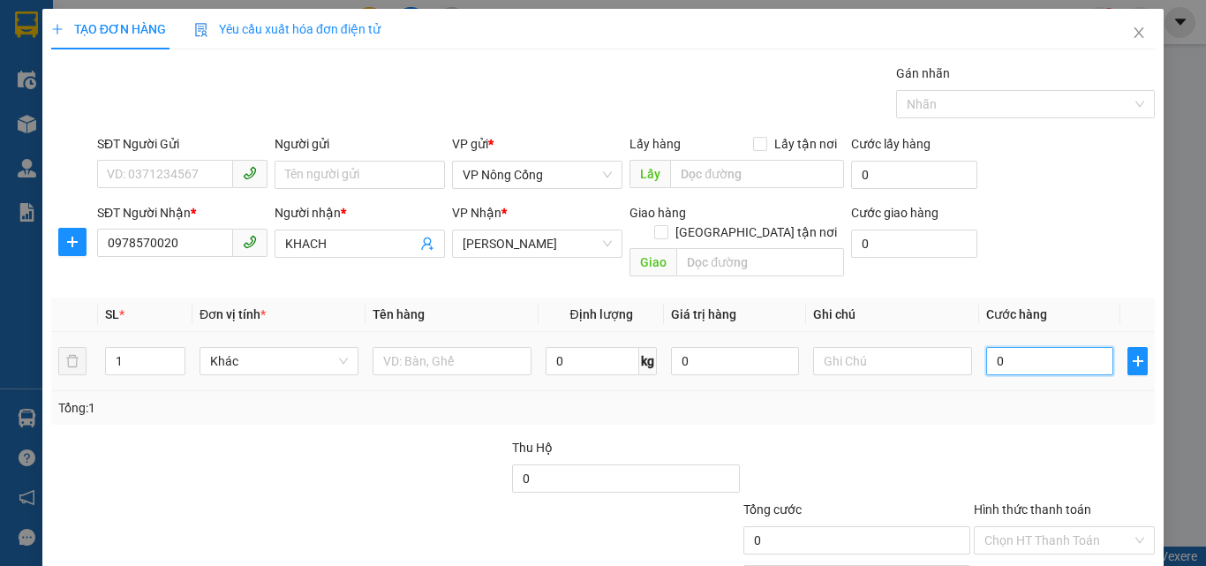
click at [1037, 347] on input "0" at bounding box center [1049, 361] width 127 height 28
type input "7"
type input "70"
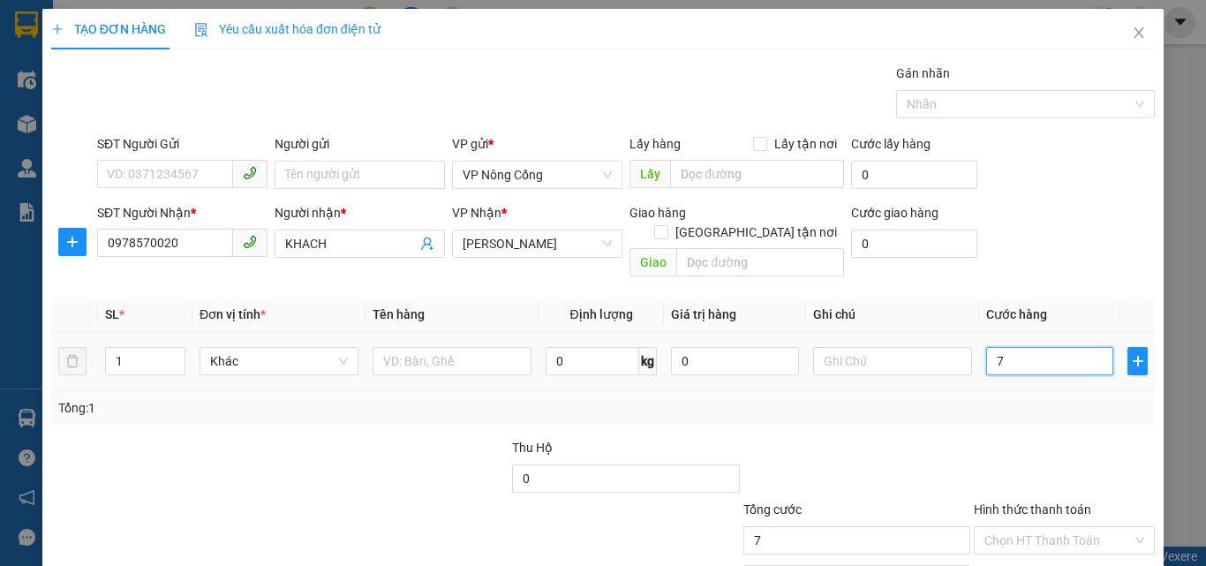
type input "70"
type input "70.000"
click at [1004, 502] on label "Hình thức thanh toán" at bounding box center [1032, 509] width 117 height 14
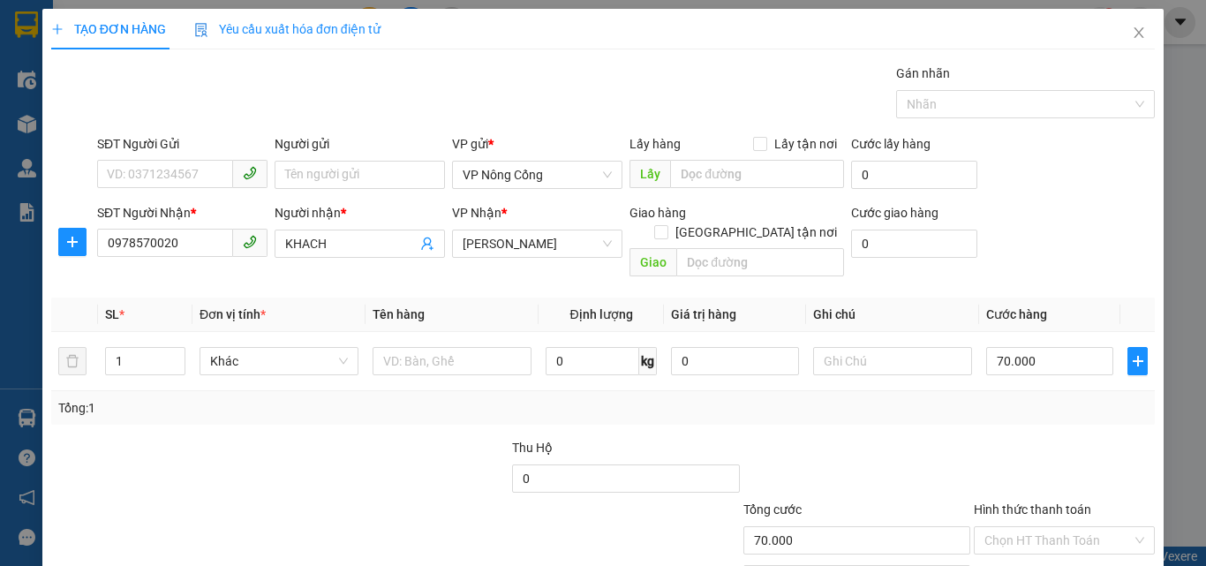
click at [1004, 527] on input "Hình thức thanh toán" at bounding box center [1057, 540] width 147 height 26
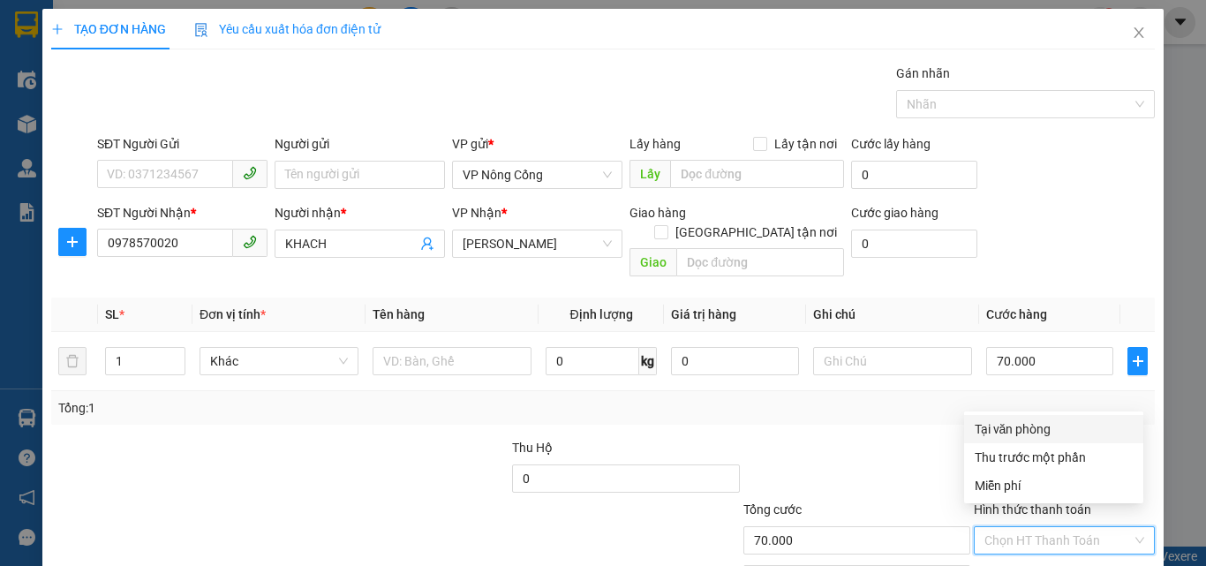
click at [1023, 431] on div "Tại văn phòng" at bounding box center [1054, 428] width 158 height 19
type input "0"
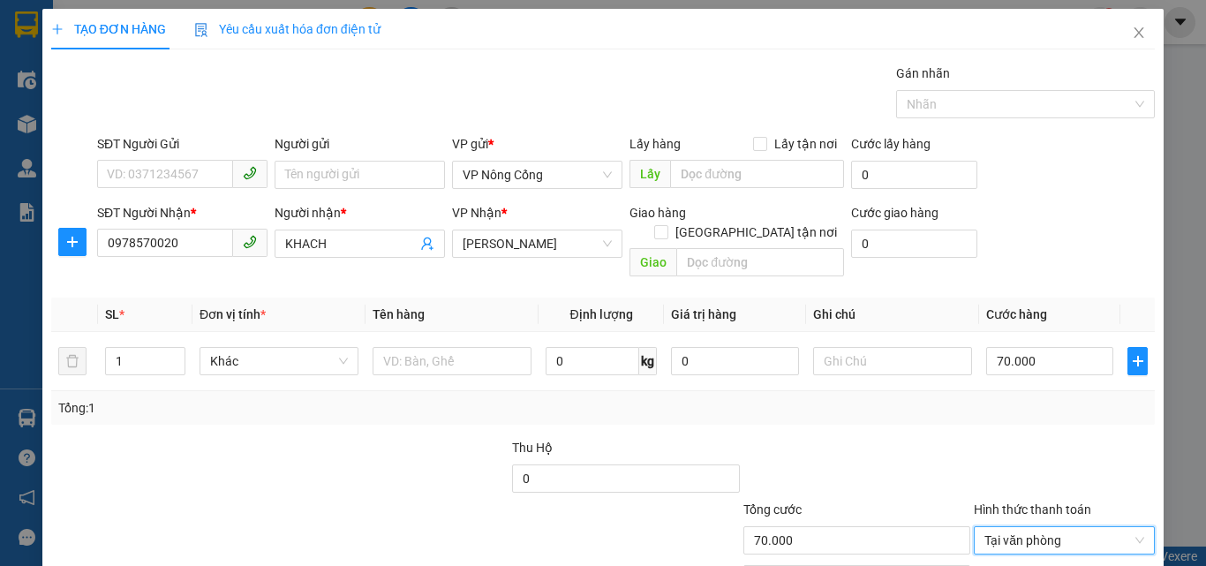
scroll to position [87, 0]
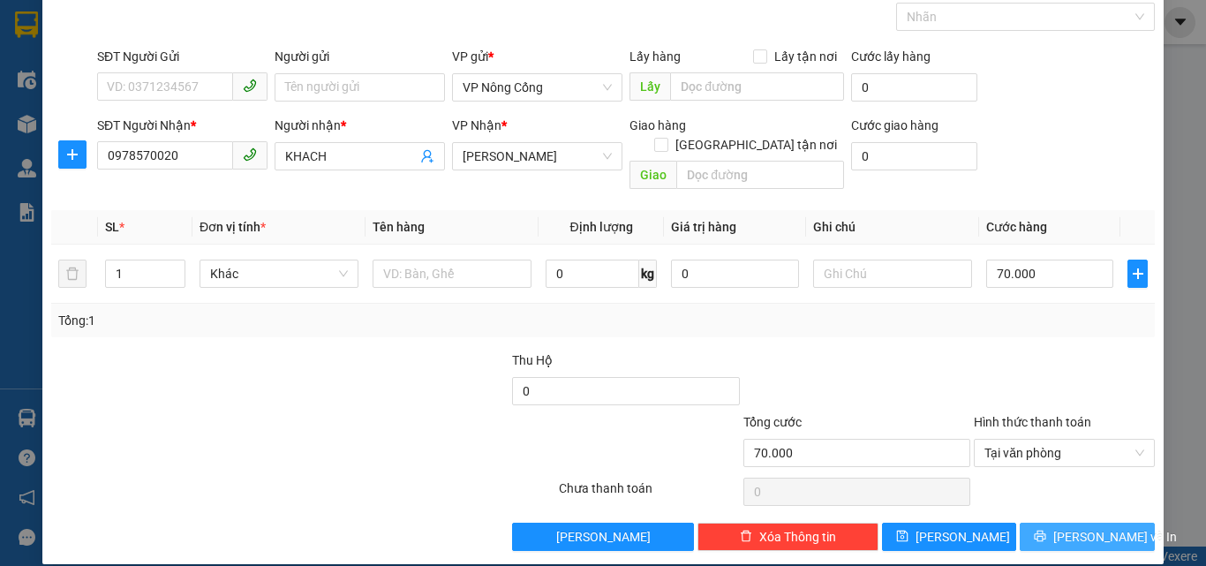
click at [1074, 527] on span "[PERSON_NAME] và In" at bounding box center [1115, 536] width 124 height 19
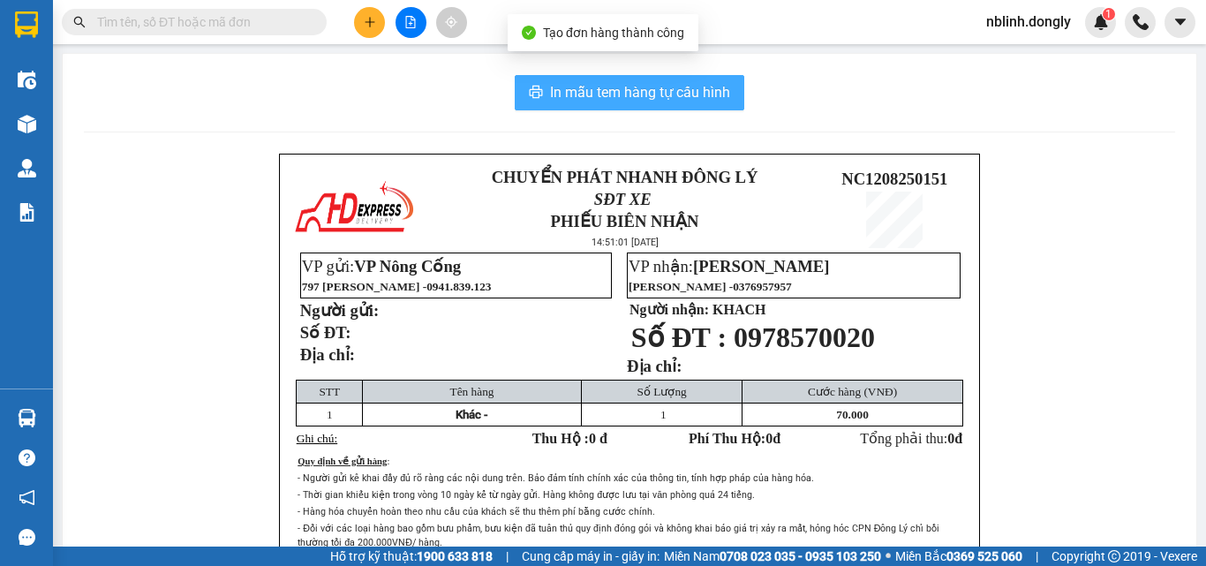
drag, startPoint x: 607, startPoint y: 88, endPoint x: 822, endPoint y: 409, distance: 385.7
click at [611, 95] on span "In mẫu tem hàng tự cấu hình" at bounding box center [640, 92] width 180 height 22
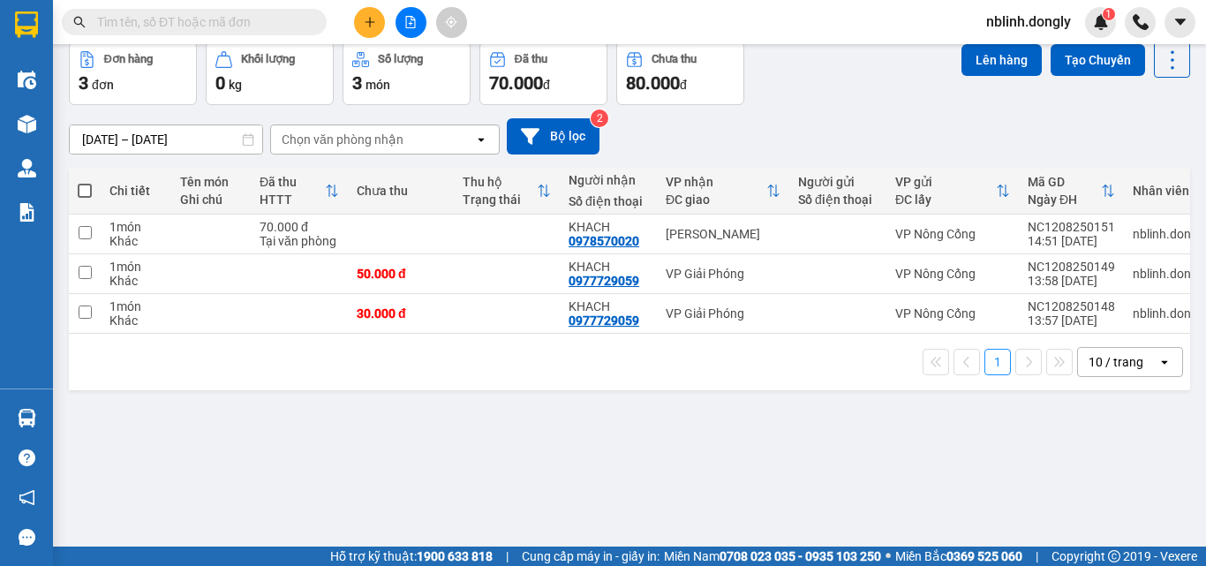
scroll to position [81, 0]
click at [87, 311] on input "checkbox" at bounding box center [85, 311] width 13 height 13
checkbox input "true"
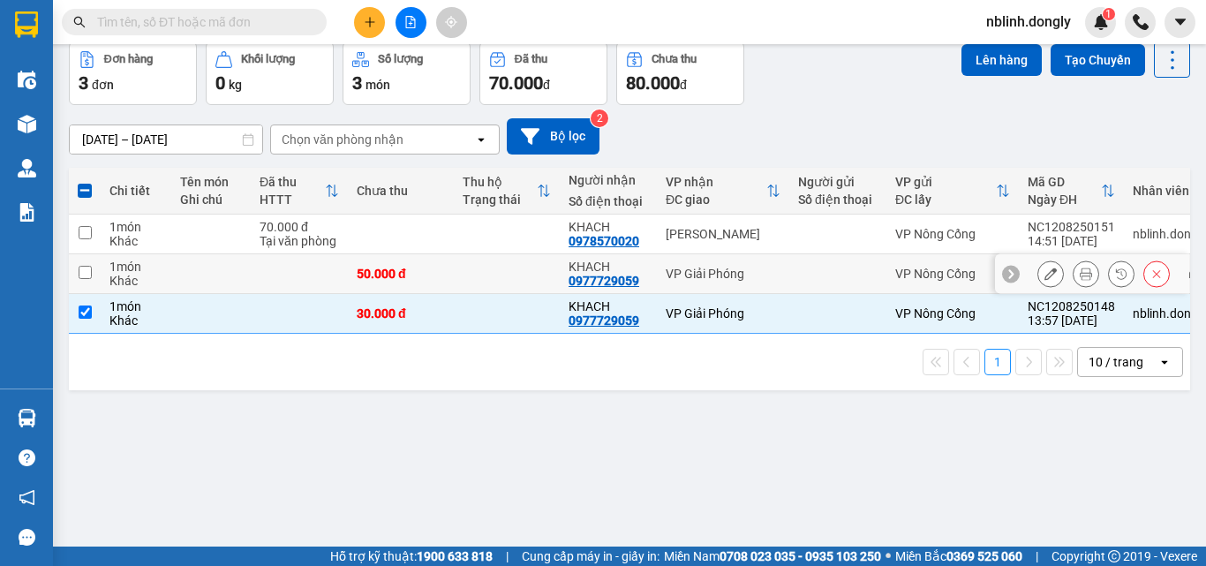
click at [88, 275] on input "checkbox" at bounding box center [85, 272] width 13 height 13
checkbox input "true"
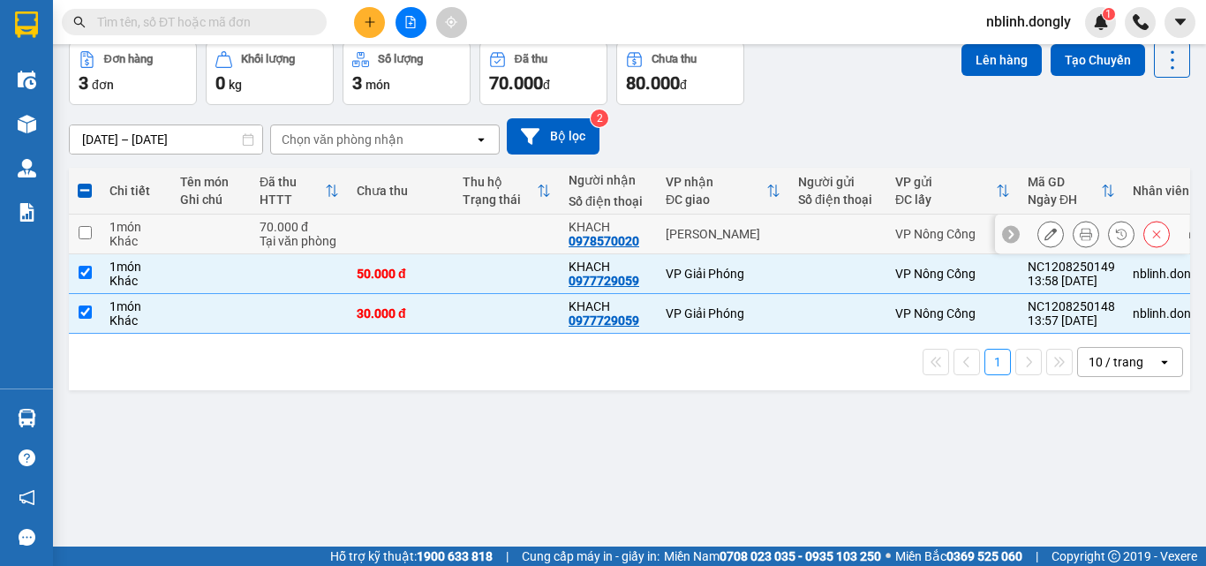
drag, startPoint x: 87, startPoint y: 233, endPoint x: 185, endPoint y: 253, distance: 99.2
click at [112, 235] on tr "1 món Khác 70.000 đ Tại văn phòng KHACH 0978570020 Tam Điệp VP Nông Cống NC1208…" at bounding box center [643, 235] width 1149 height 40
checkbox input "true"
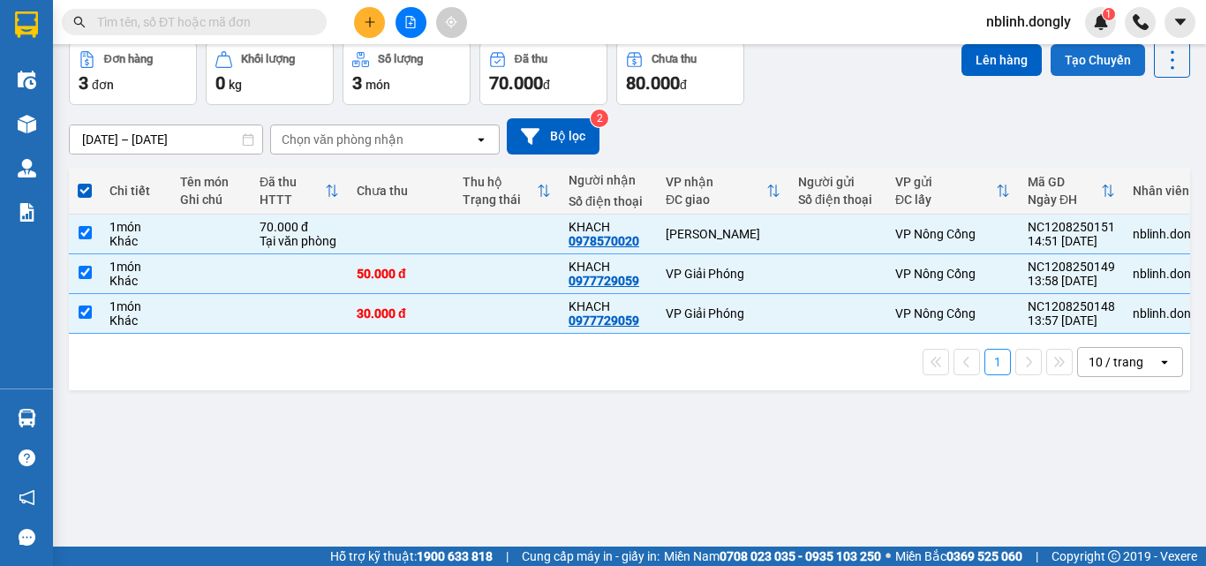
click at [1092, 61] on button "Tạo Chuyến" at bounding box center [1098, 60] width 94 height 32
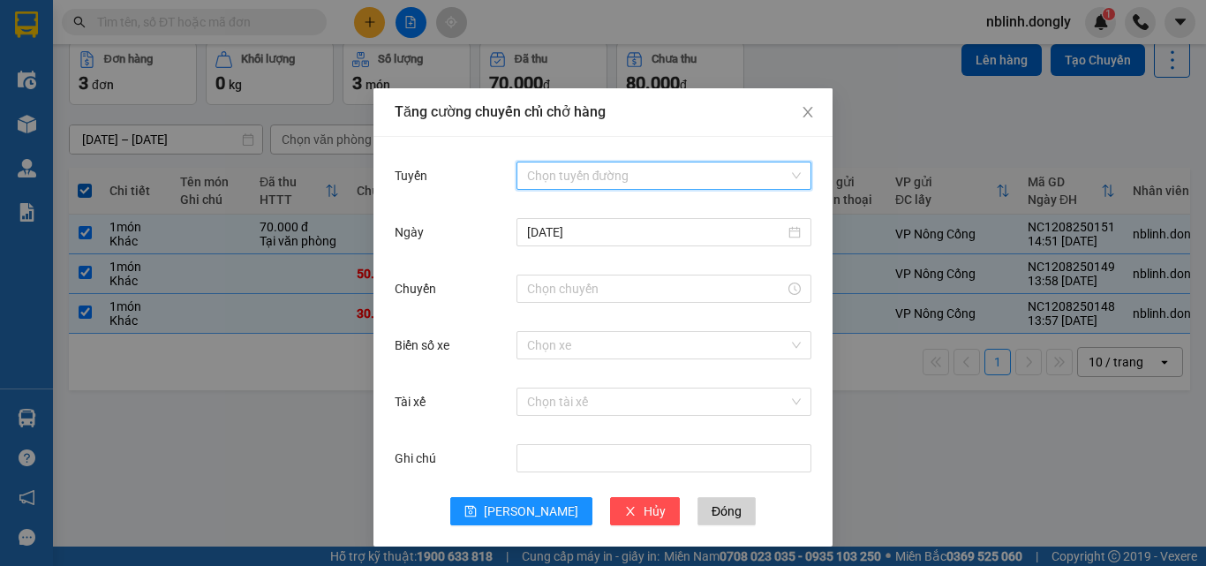
click at [583, 163] on input "Tuyến" at bounding box center [657, 175] width 261 height 26
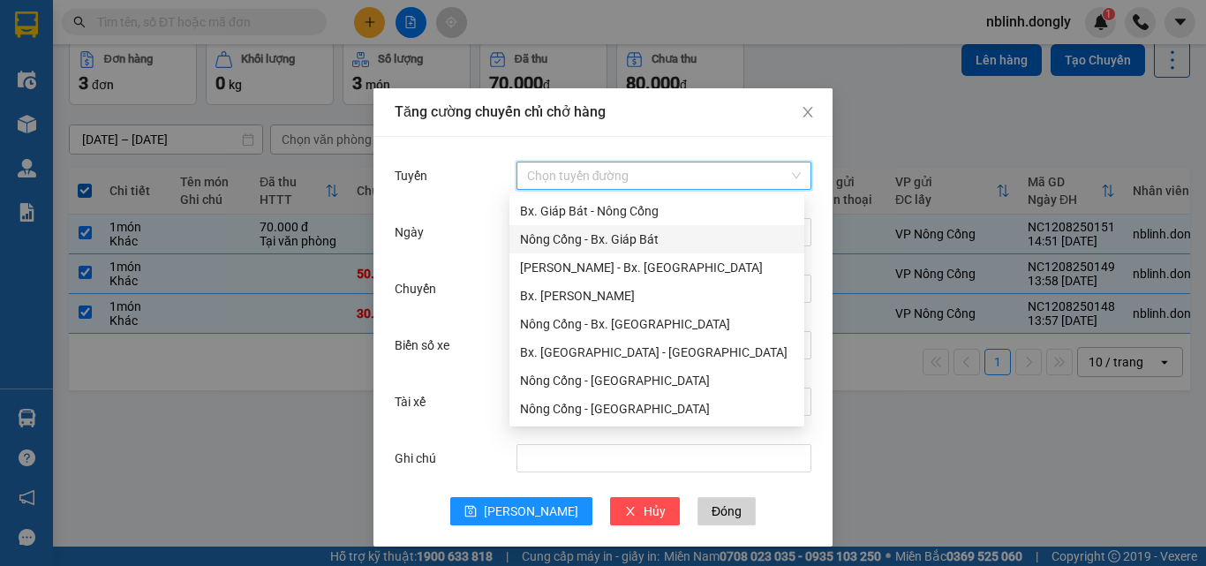
click at [599, 242] on div "Nông Cống - Bx. Giáp Bát" at bounding box center [657, 239] width 274 height 19
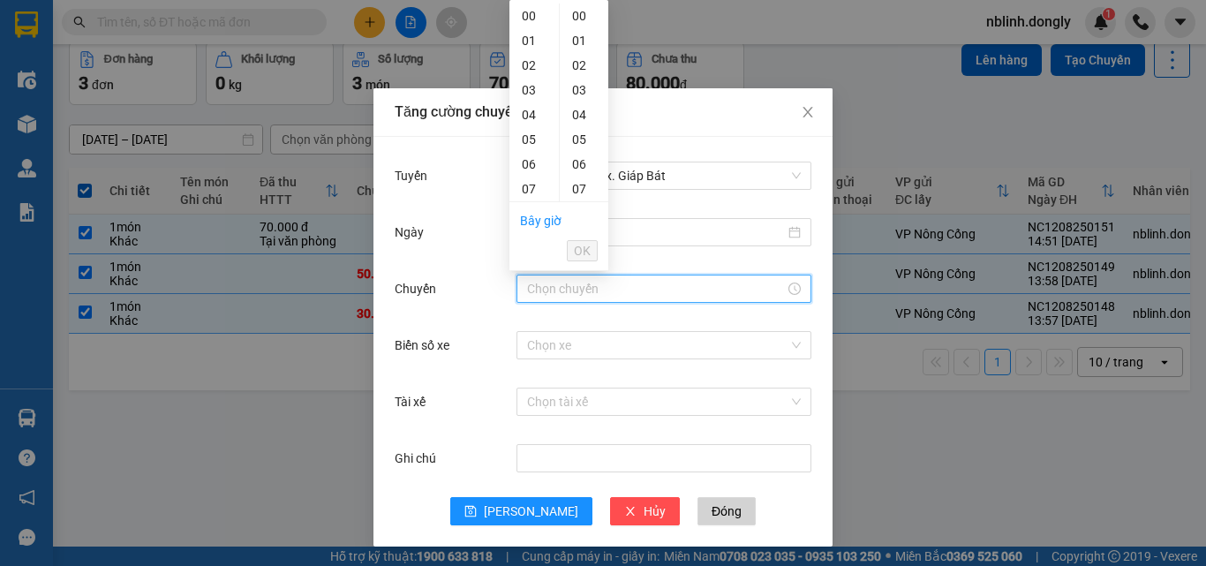
click at [569, 294] on input "Chuyến" at bounding box center [656, 288] width 258 height 19
click at [529, 113] on div "15" at bounding box center [533, 121] width 49 height 25
click at [579, 71] on div "20" at bounding box center [584, 69] width 49 height 25
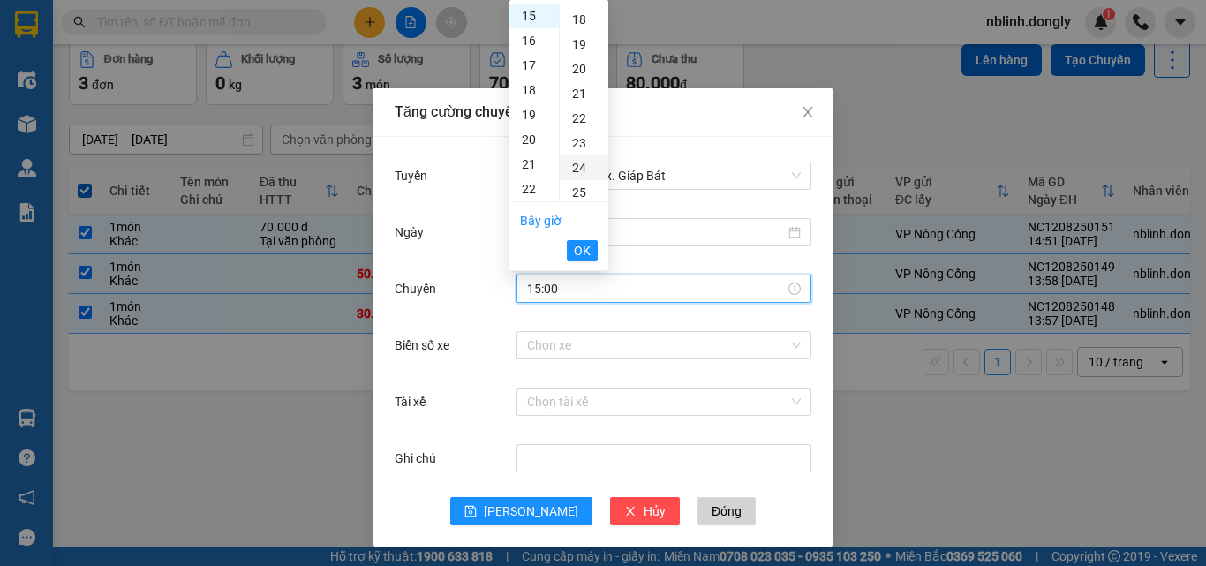
type input "15:20"
click at [588, 254] on span "OK" at bounding box center [582, 250] width 17 height 19
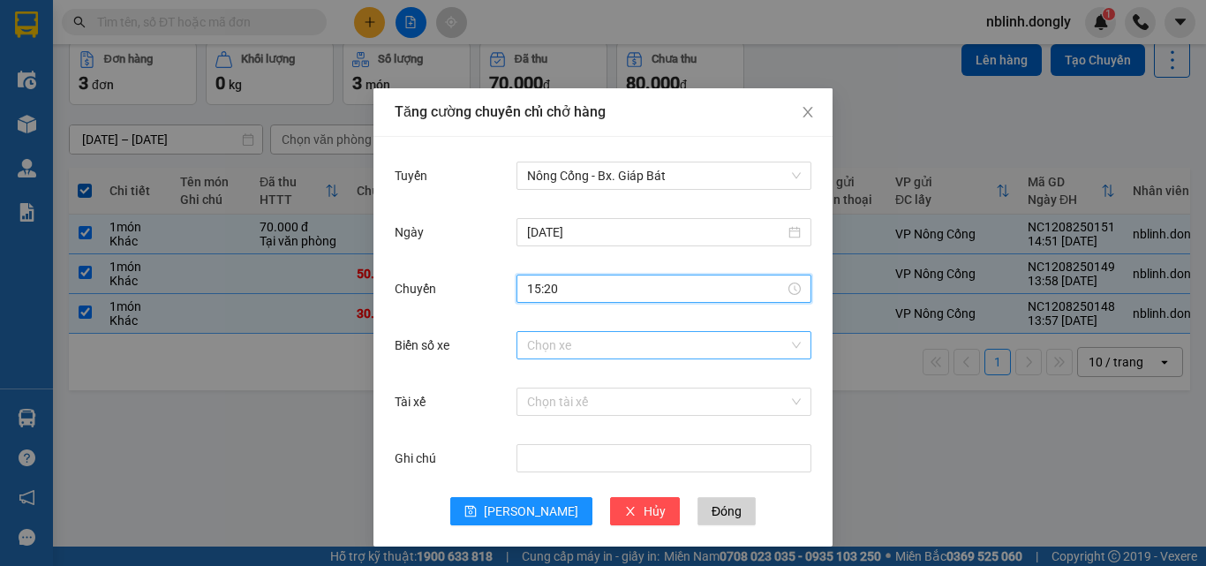
click at [549, 350] on input "Biển số xe" at bounding box center [657, 345] width 261 height 26
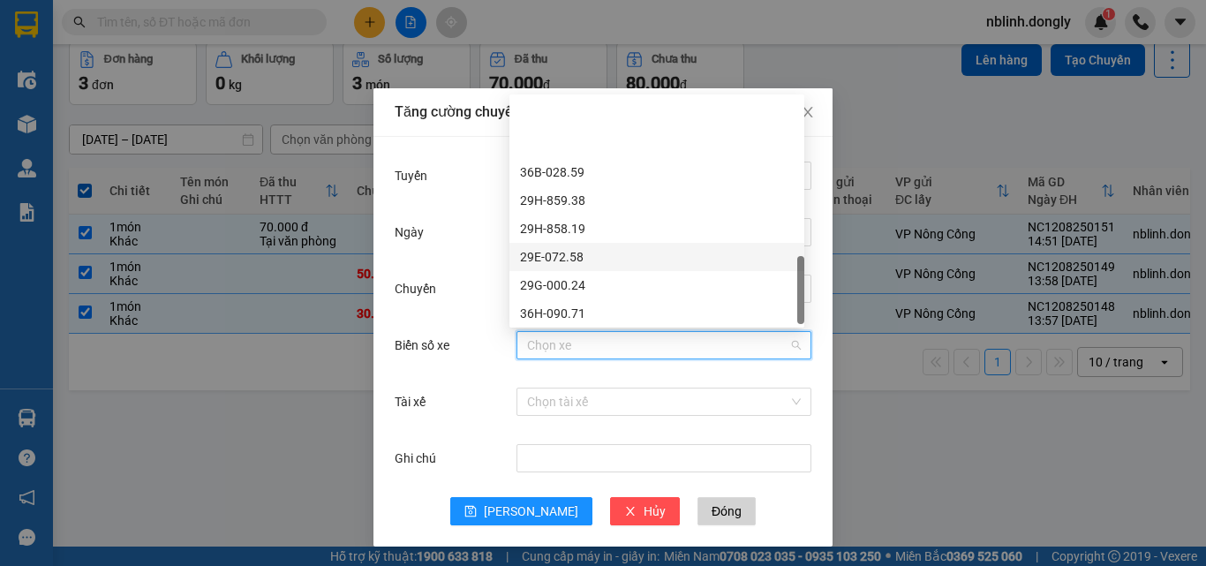
scroll to position [706, 0]
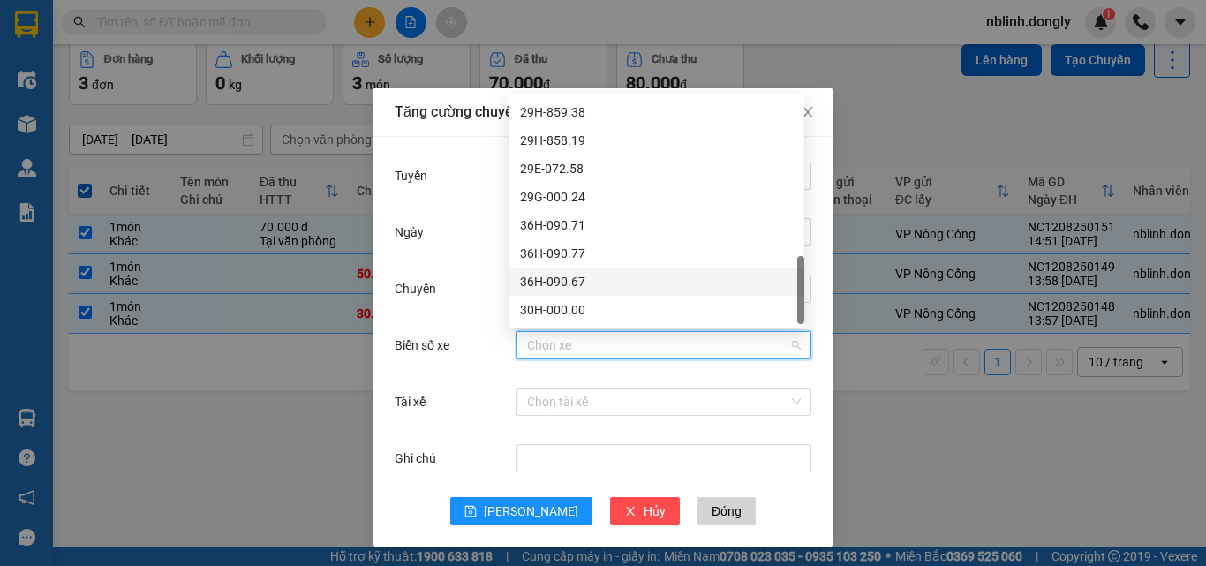
click at [564, 284] on div "36H-090.67" at bounding box center [657, 281] width 274 height 19
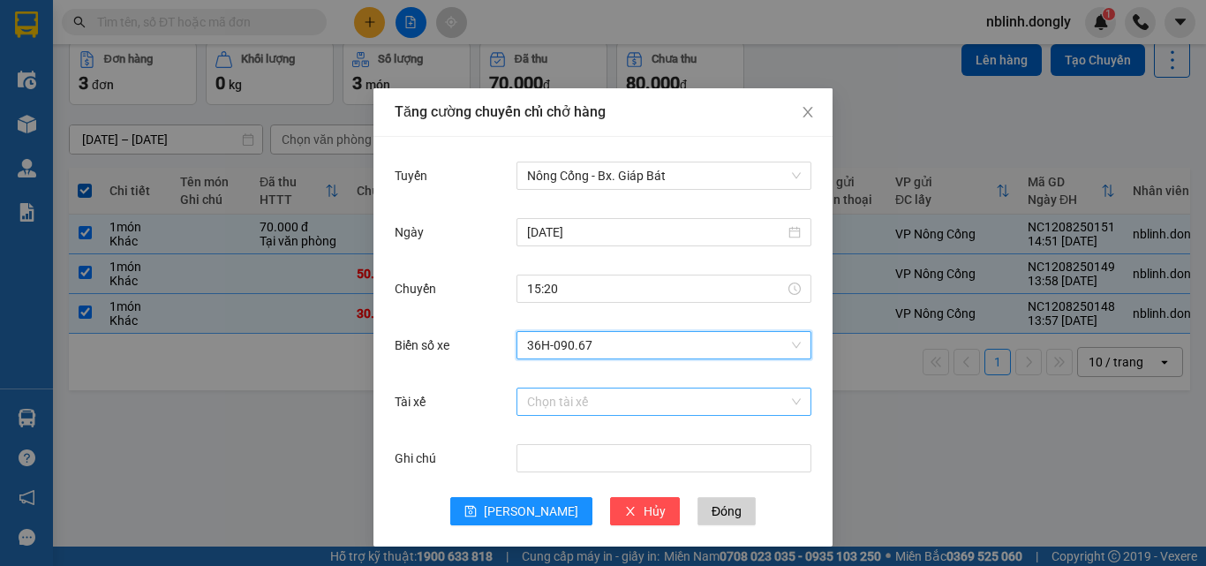
click at [538, 406] on input "Tài xế" at bounding box center [657, 401] width 261 height 26
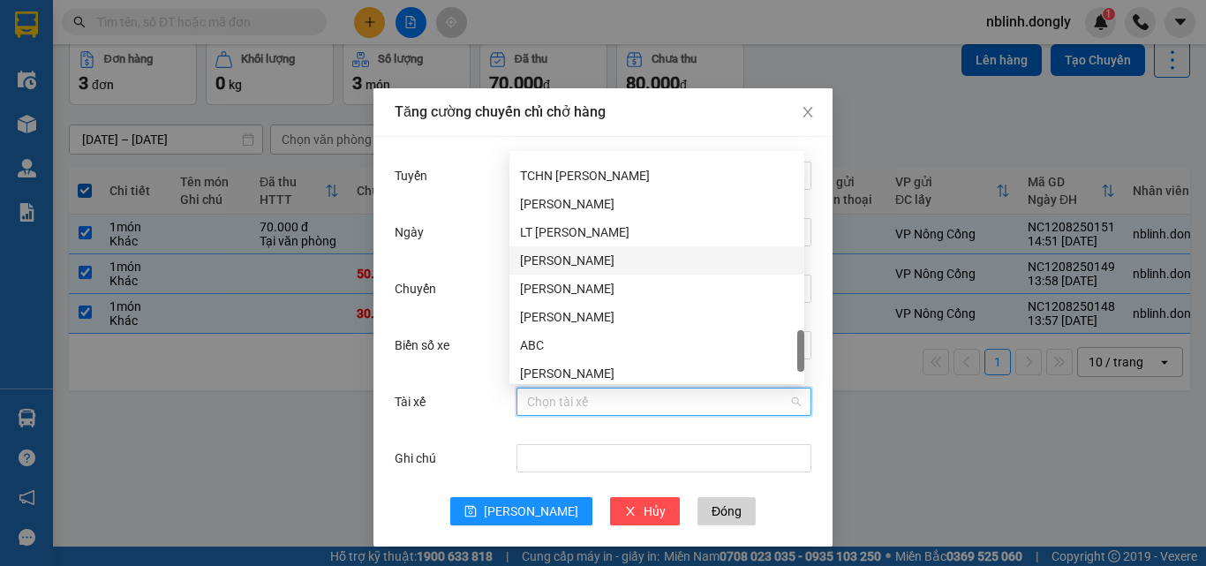
scroll to position [1300, 0]
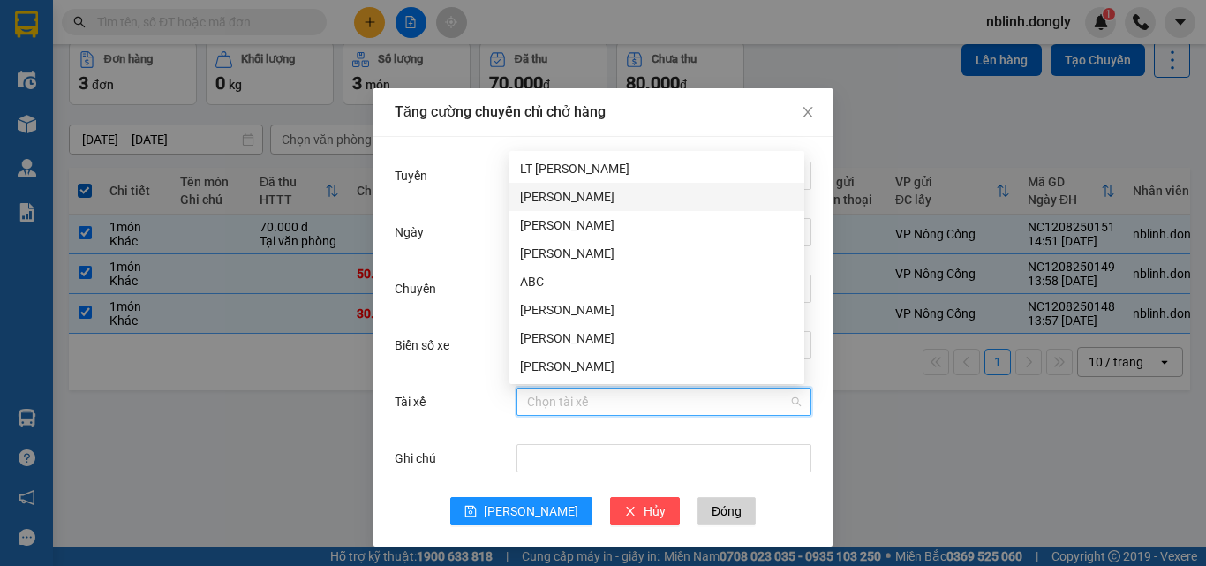
drag, startPoint x: 566, startPoint y: 190, endPoint x: 596, endPoint y: 367, distance: 180.0
click at [566, 191] on div "Nguyễn Văn Hạnh" at bounding box center [657, 196] width 274 height 19
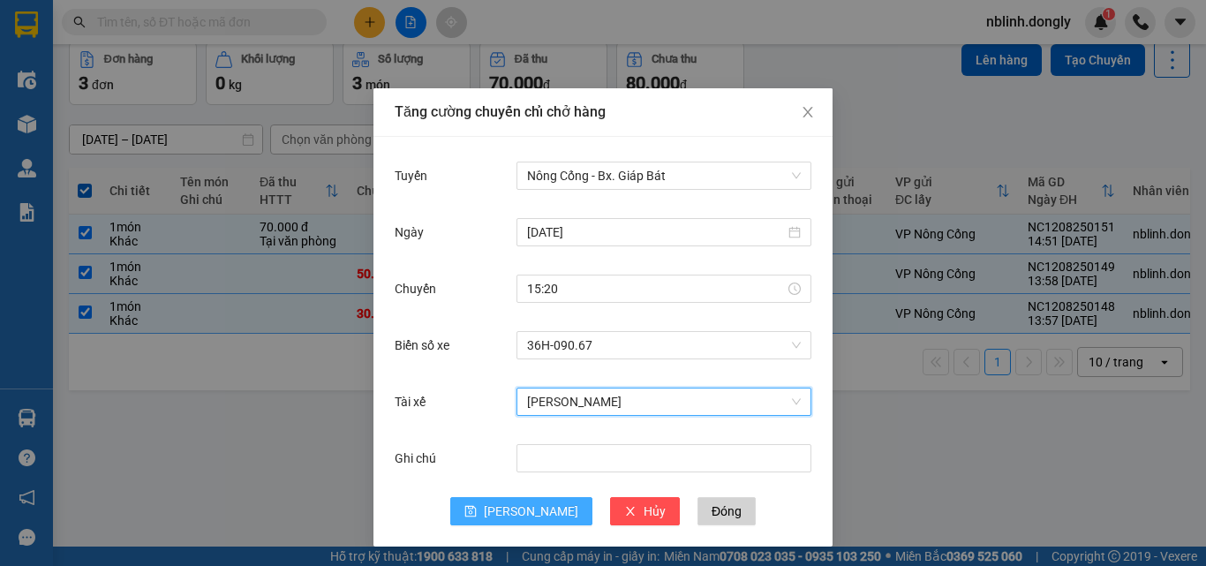
drag, startPoint x: 527, startPoint y: 511, endPoint x: 584, endPoint y: 482, distance: 63.6
click at [530, 509] on span "[PERSON_NAME]" at bounding box center [531, 510] width 94 height 19
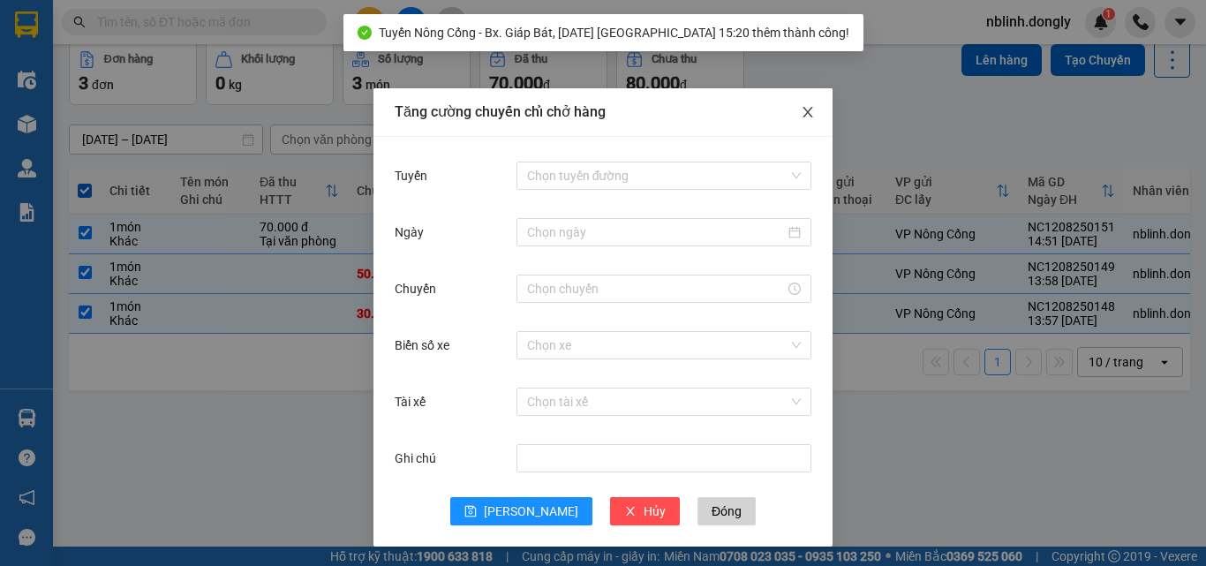
click at [801, 113] on icon "close" at bounding box center [808, 112] width 14 height 14
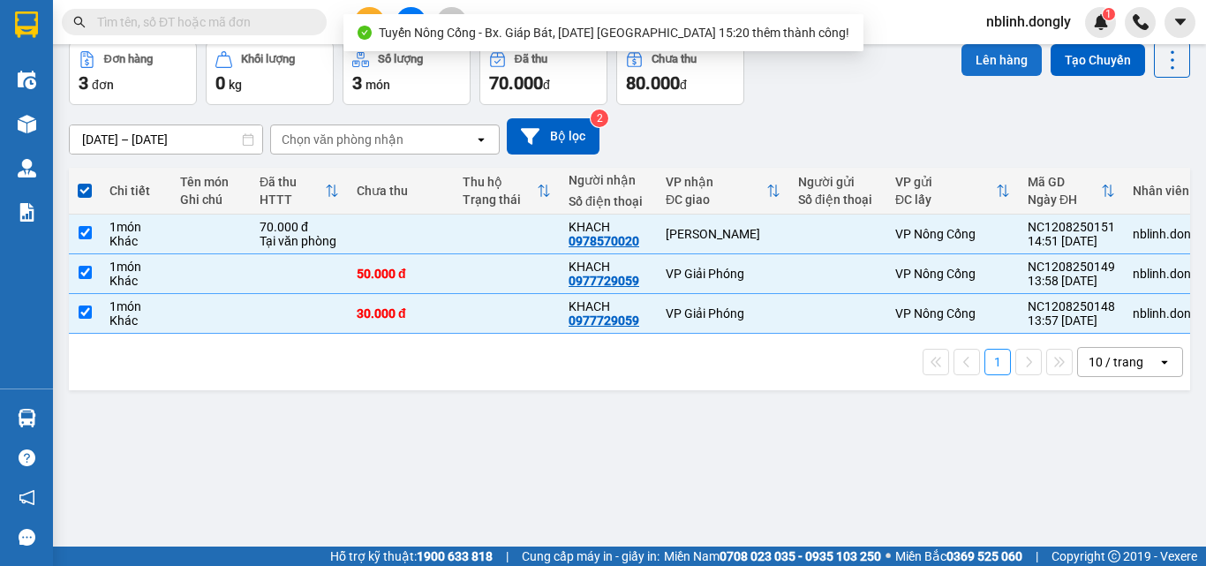
click at [976, 59] on button "Lên hàng" at bounding box center [1001, 60] width 80 height 32
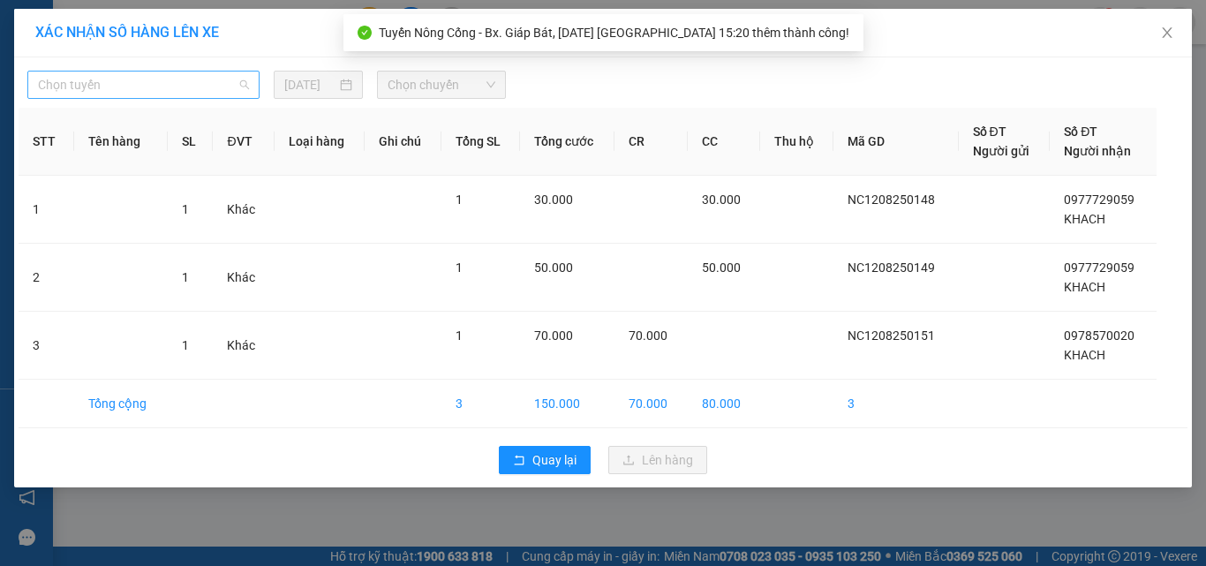
click at [109, 94] on span "Chọn tuyến" at bounding box center [143, 85] width 211 height 26
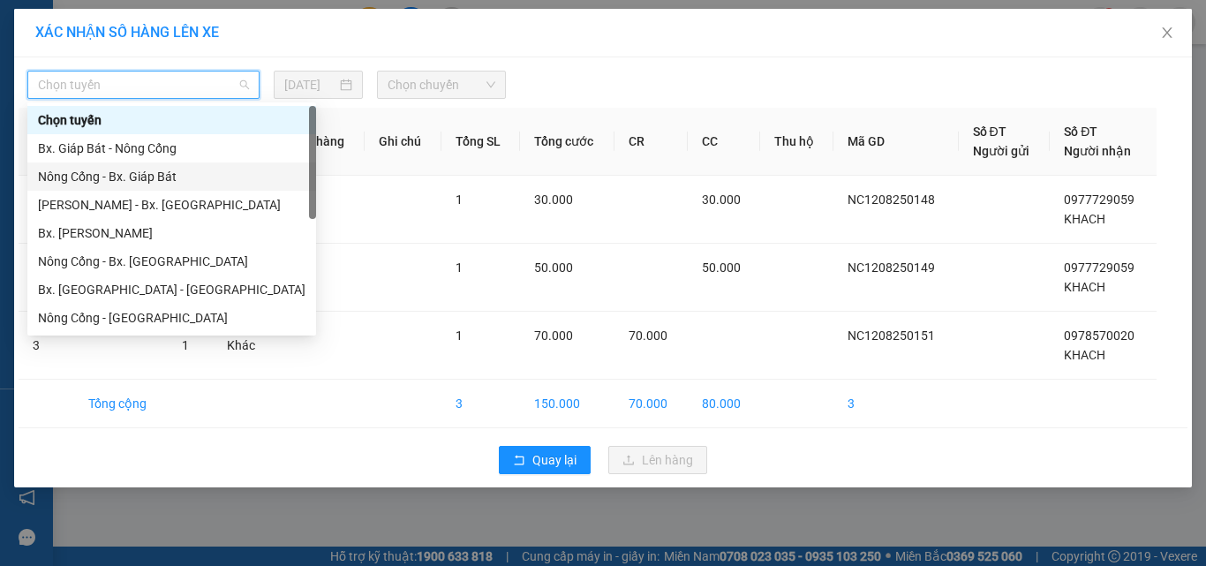
drag, startPoint x: 134, startPoint y: 178, endPoint x: 405, endPoint y: 124, distance: 276.3
click at [148, 178] on div "Nông Cống - Bx. Giáp Bát" at bounding box center [172, 176] width 268 height 19
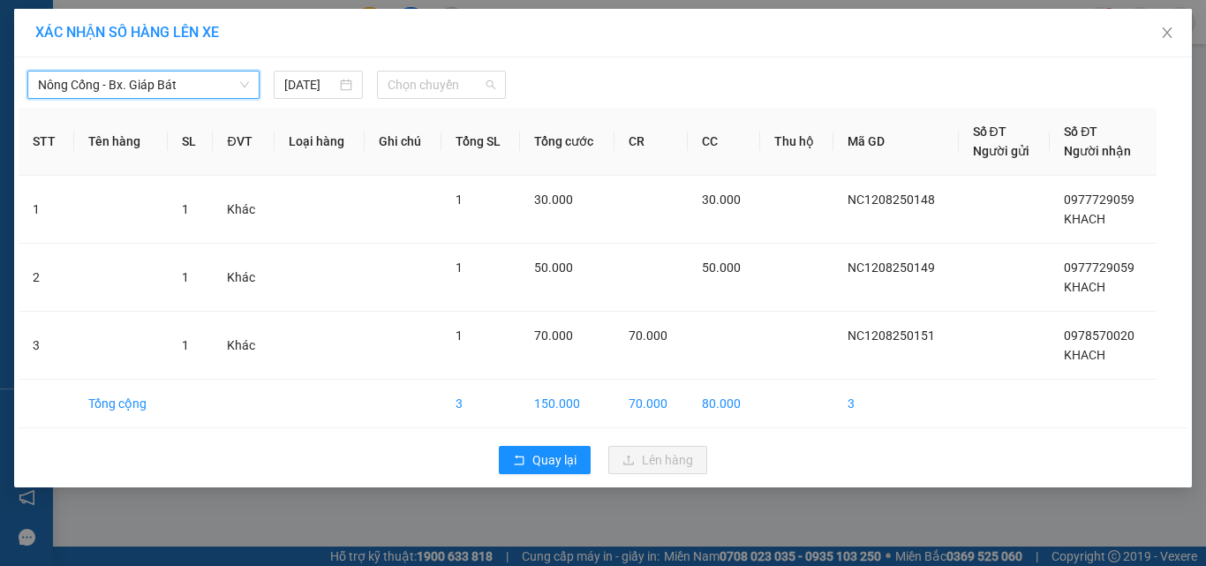
drag, startPoint x: 441, startPoint y: 89, endPoint x: 461, endPoint y: 170, distance: 83.7
click at [441, 93] on span "Chọn chuyến" at bounding box center [442, 85] width 109 height 26
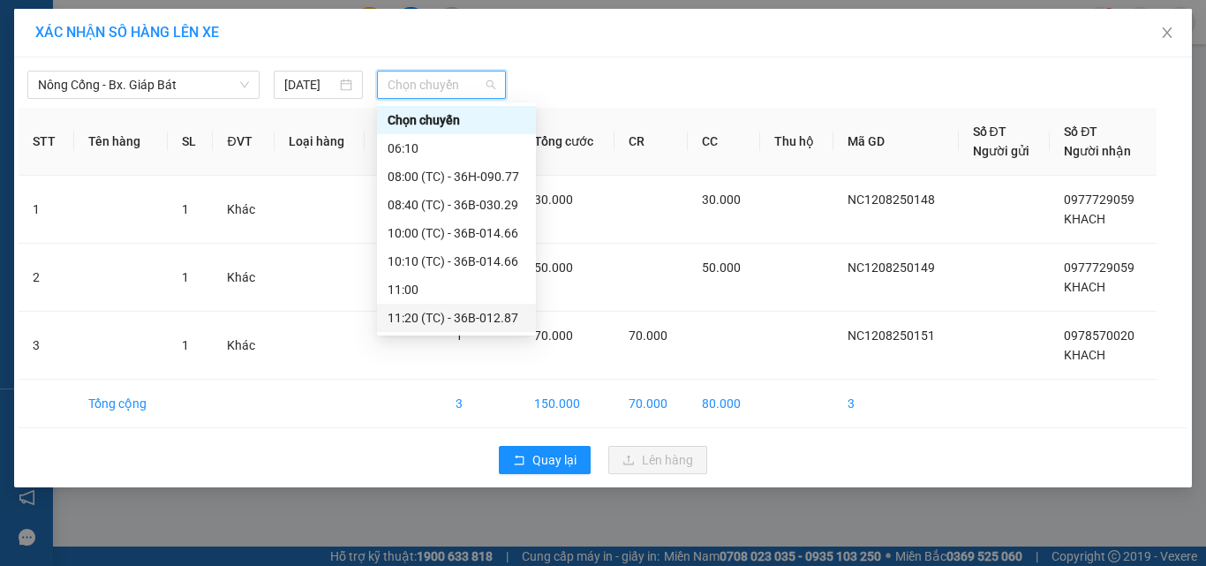
scroll to position [57, 0]
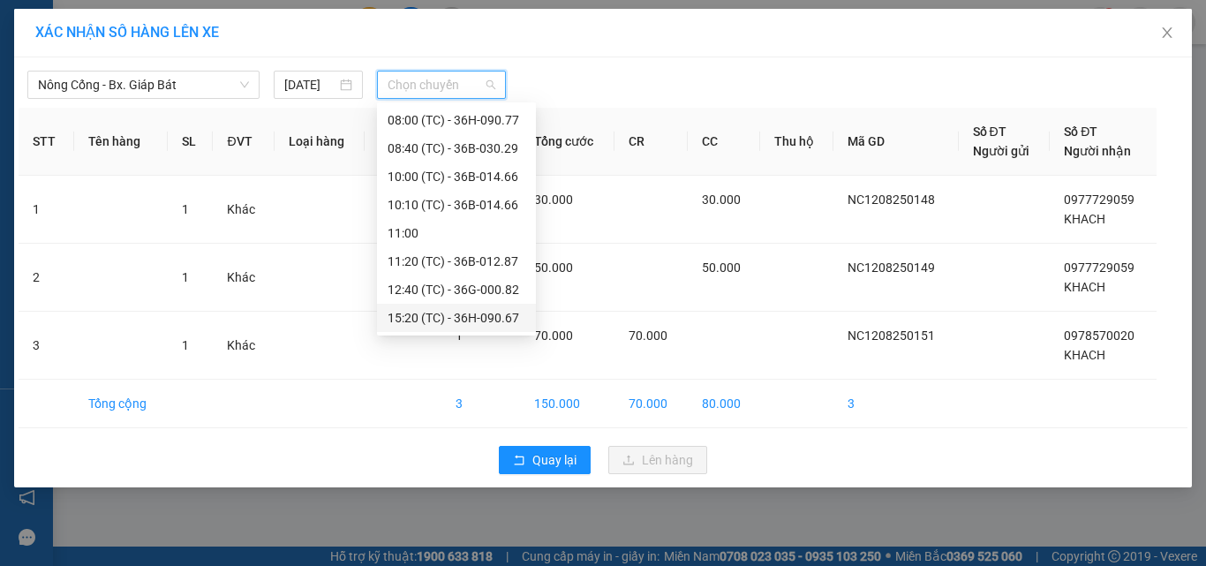
click at [490, 309] on div "15:20 (TC) - 36H-090.67" at bounding box center [457, 317] width 138 height 19
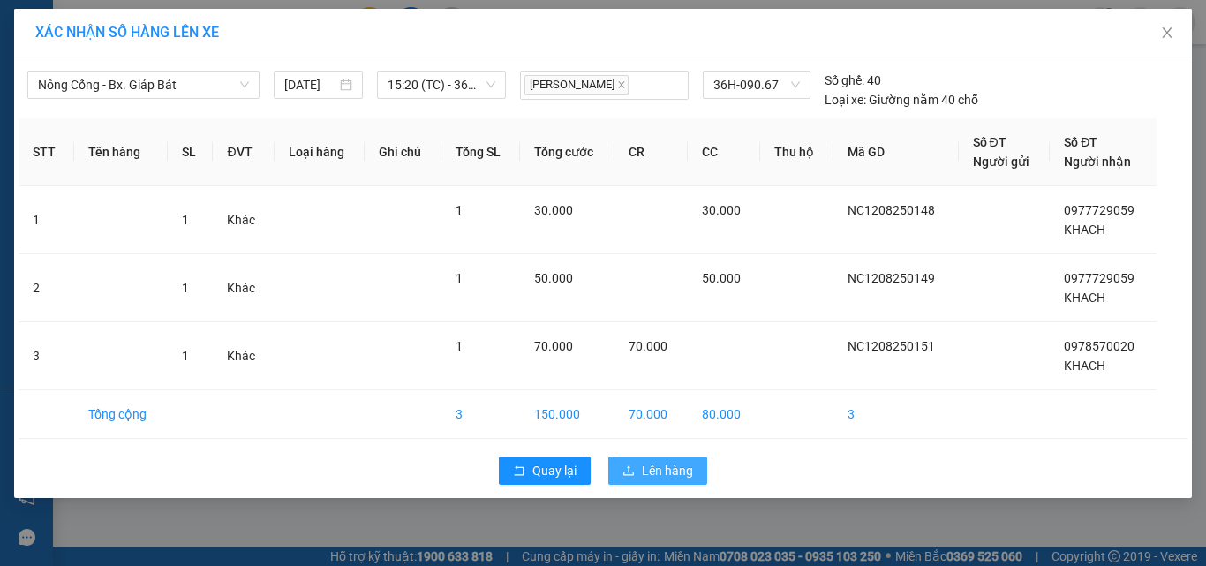
click at [650, 472] on span "Lên hàng" at bounding box center [667, 470] width 51 height 19
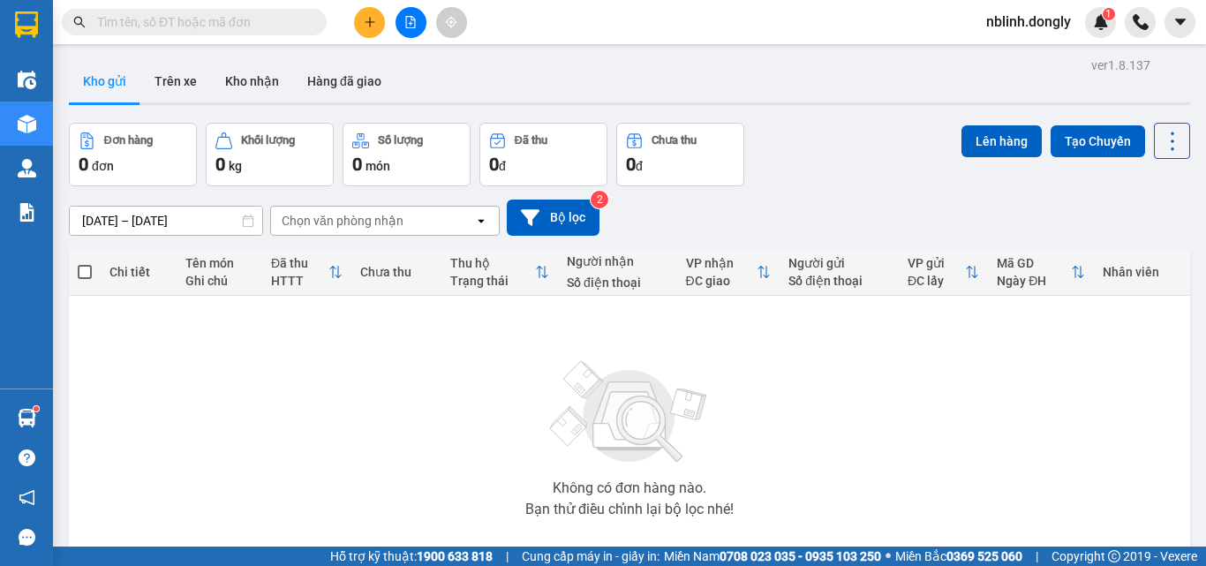
click at [1202, 486] on main "ver 1.8.137 Kho gửi Trên xe Kho nhận Hàng đã giao Đơn hàng 0 đơn Khối lượng 0 k…" at bounding box center [603, 273] width 1206 height 546
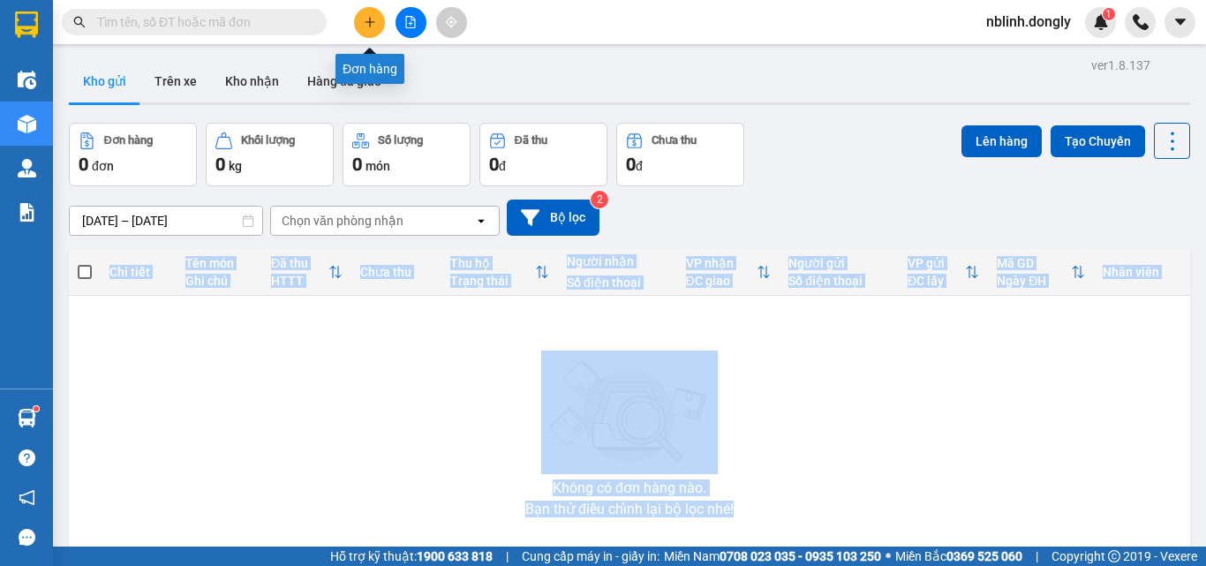
click at [367, 23] on icon "plus" at bounding box center [370, 22] width 12 height 12
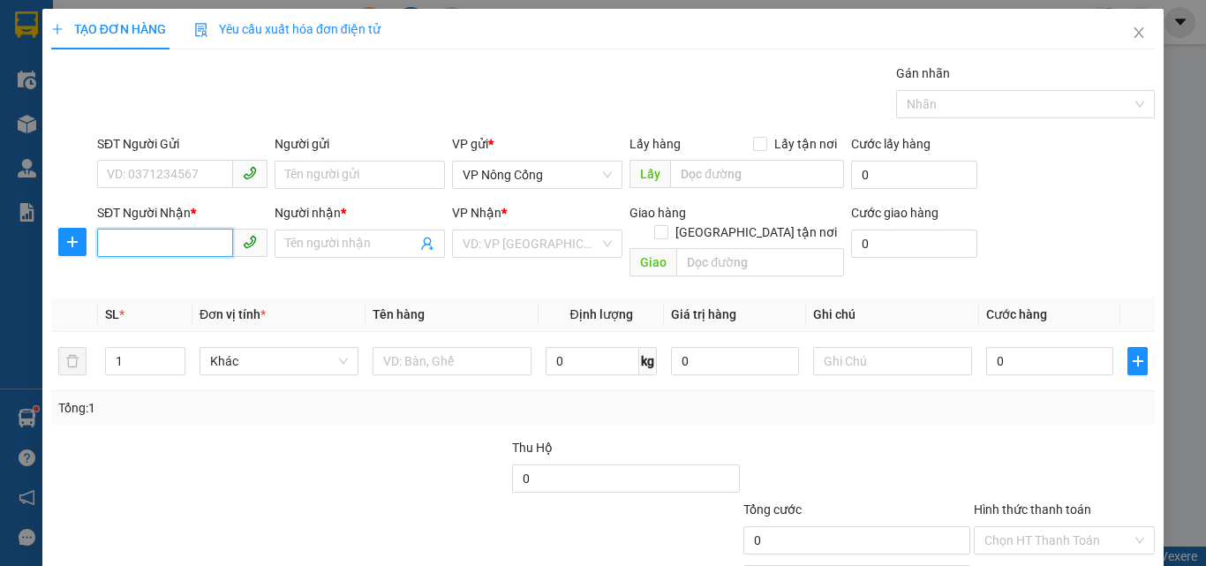
click at [102, 245] on input "SĐT Người Nhận *" at bounding box center [165, 243] width 136 height 28
type input "0396617205"
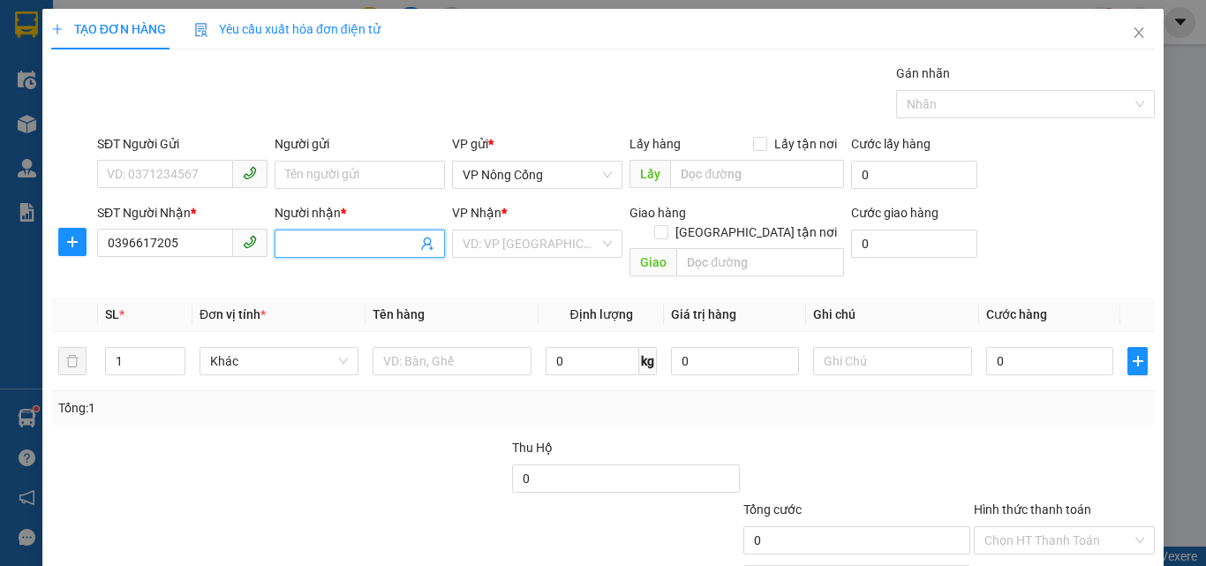
click at [301, 248] on input "Người nhận *" at bounding box center [351, 243] width 132 height 19
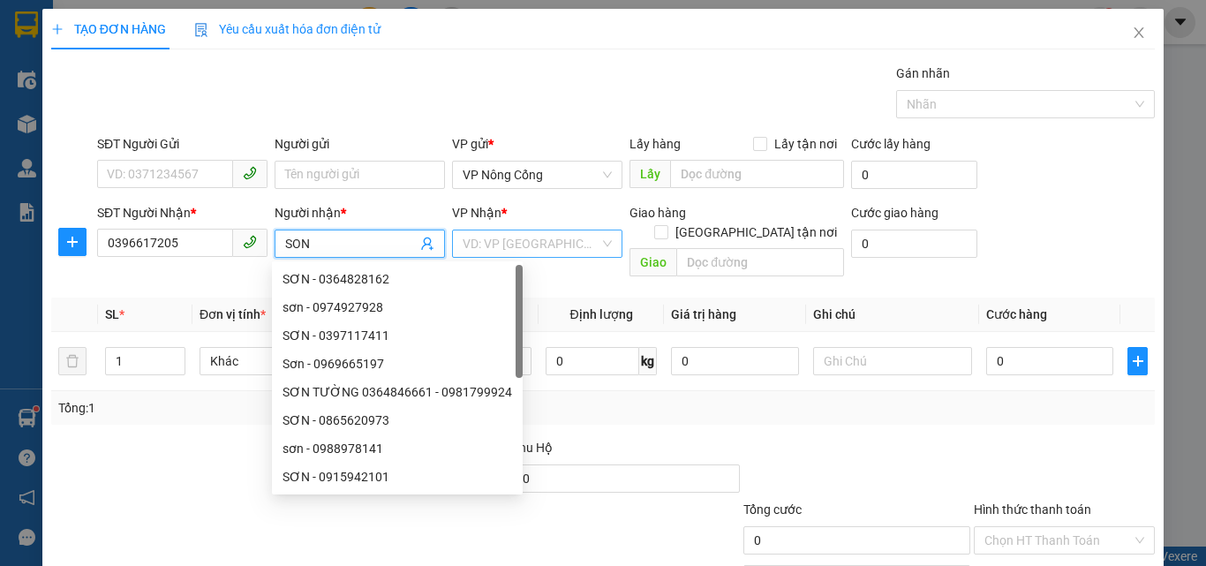
type input "SON"
click at [540, 247] on input "search" at bounding box center [531, 243] width 137 height 26
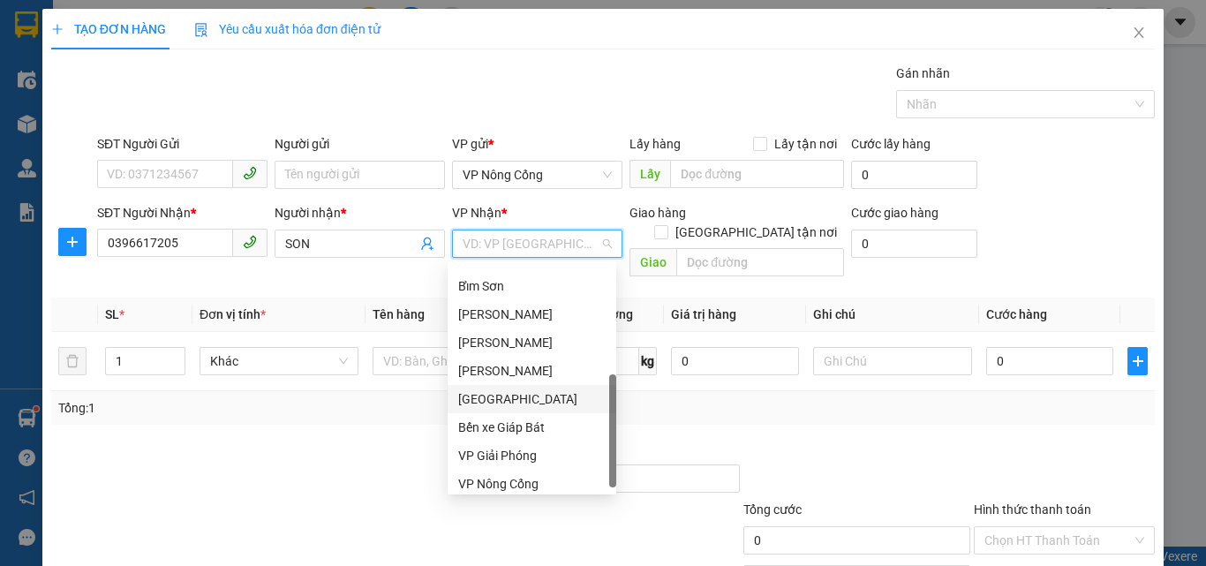
scroll to position [254, 0]
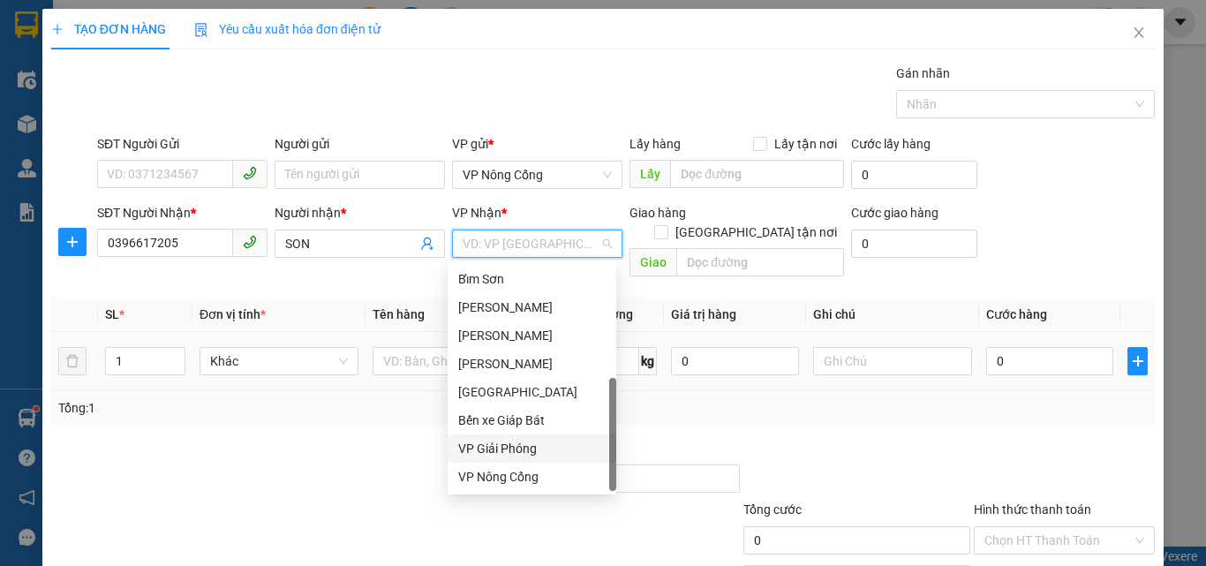
drag, startPoint x: 521, startPoint y: 446, endPoint x: 817, endPoint y: 367, distance: 306.0
click at [525, 446] on div "VP Giải Phóng" at bounding box center [531, 448] width 147 height 19
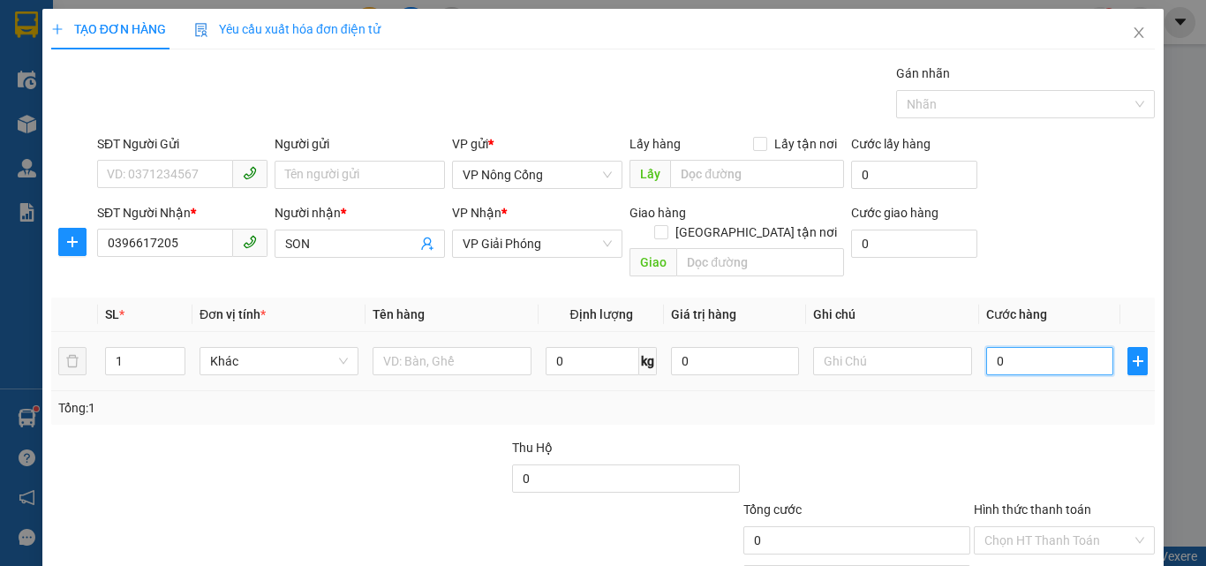
click at [1015, 347] on input "0" at bounding box center [1049, 361] width 127 height 28
type input "3"
type input "30"
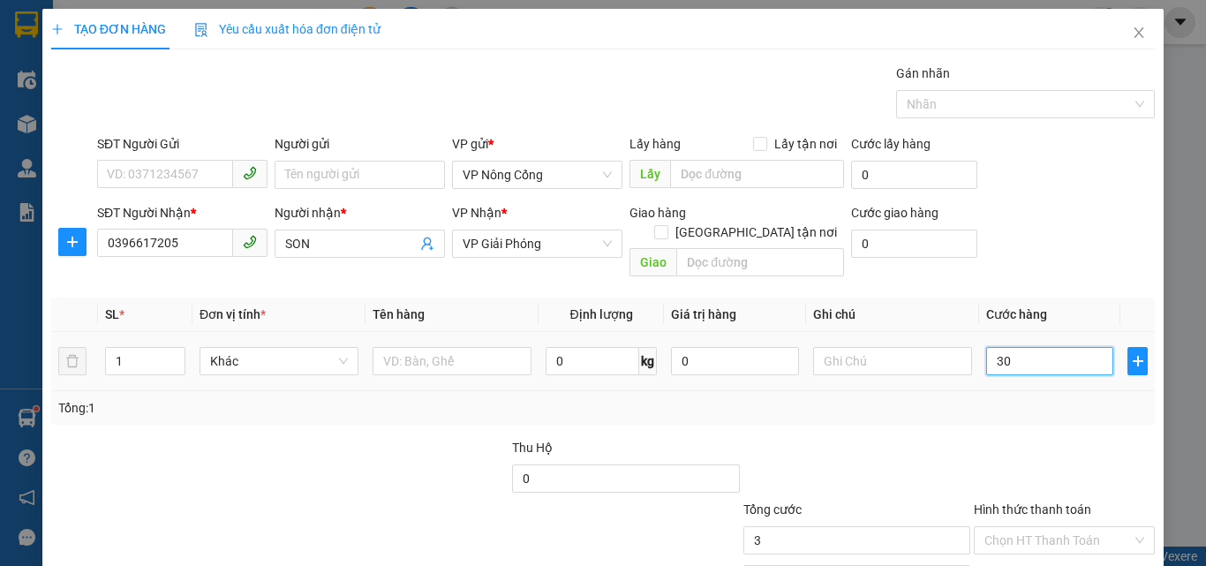
type input "30"
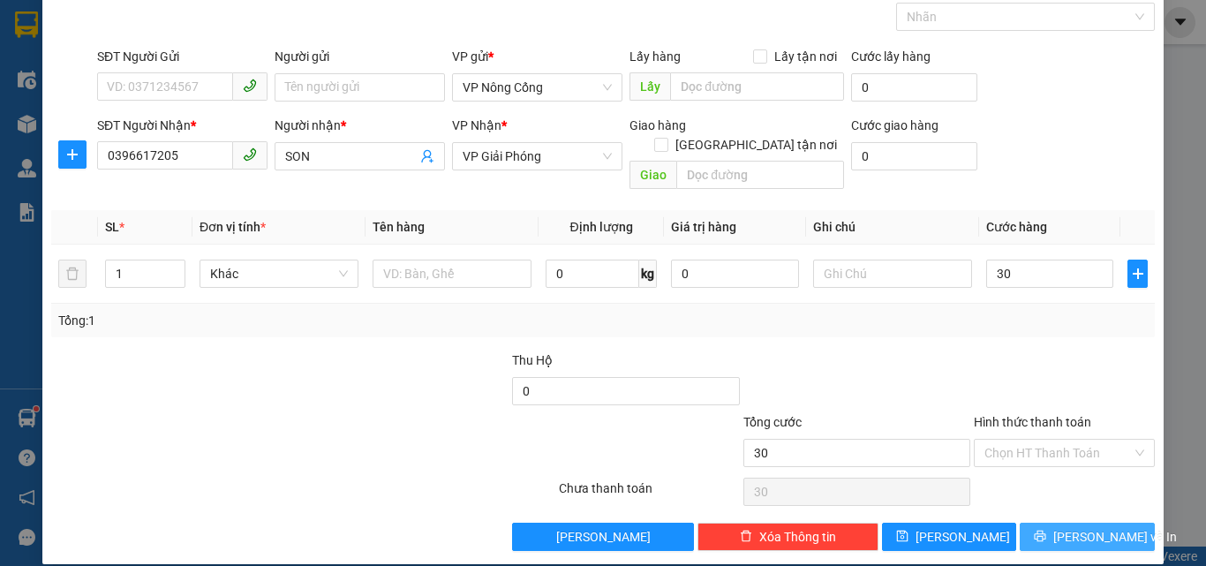
type input "30.000"
drag, startPoint x: 1067, startPoint y: 509, endPoint x: 1029, endPoint y: 486, distance: 44.8
click at [1066, 527] on span "[PERSON_NAME] và In" at bounding box center [1115, 536] width 124 height 19
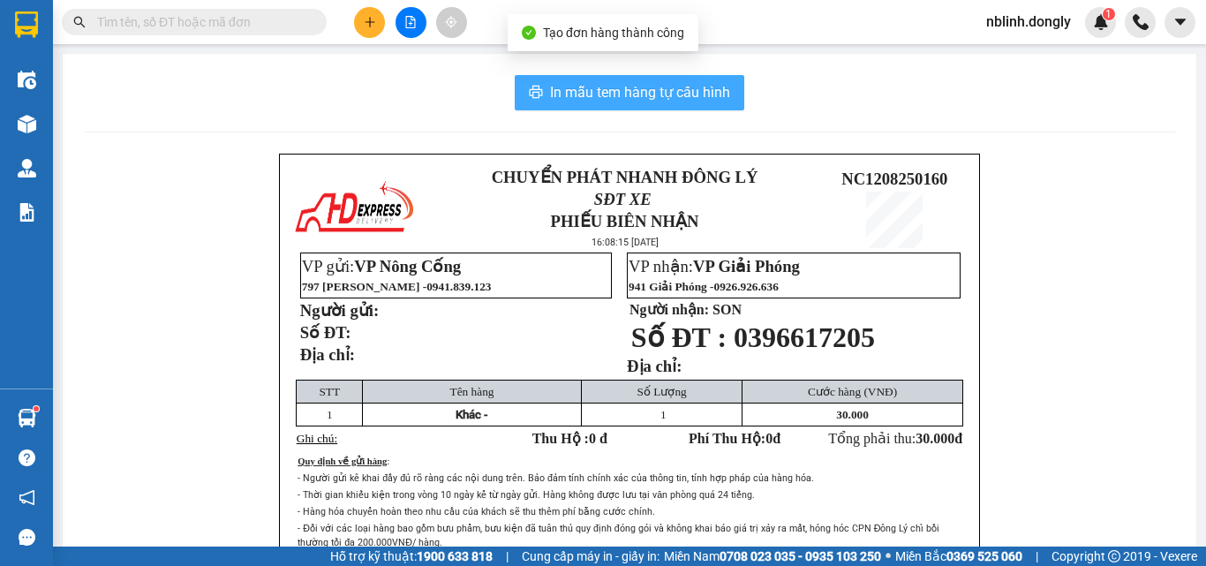
drag, startPoint x: 652, startPoint y: 85, endPoint x: 753, endPoint y: 332, distance: 266.9
click at [653, 87] on span "In mẫu tem hàng tự cấu hình" at bounding box center [640, 92] width 180 height 22
